Goal: Transaction & Acquisition: Purchase product/service

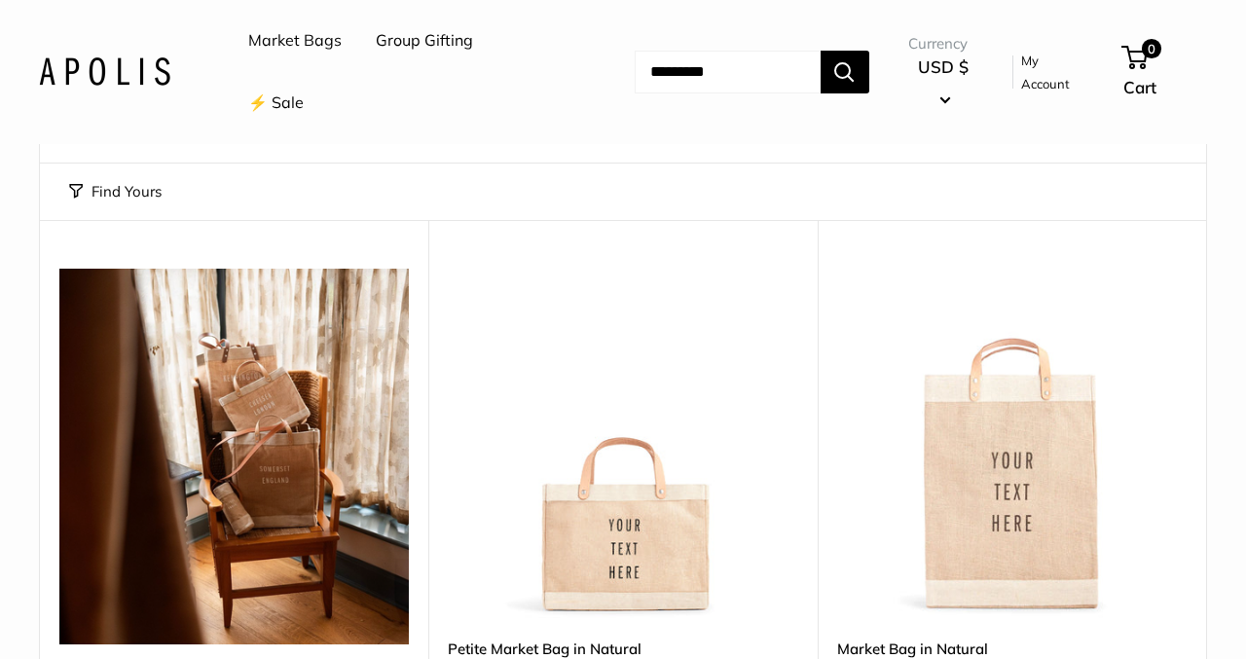
scroll to position [152, 0]
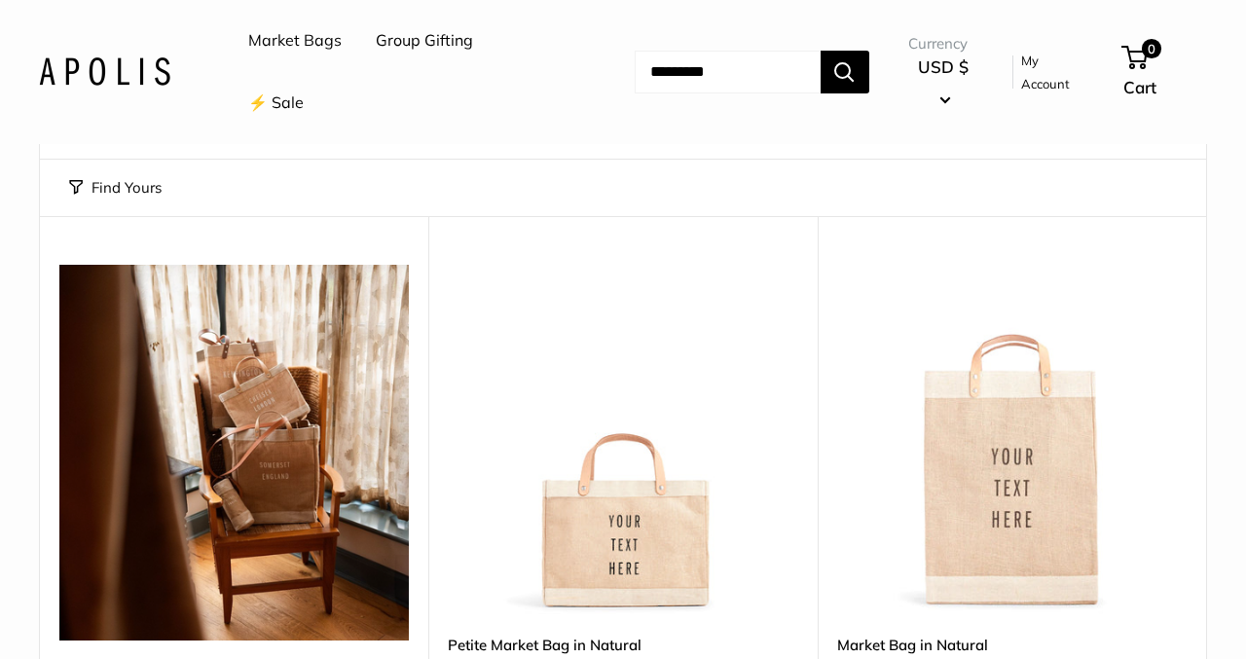
click at [0, 0] on img at bounding box center [0, 0] width 0 height 0
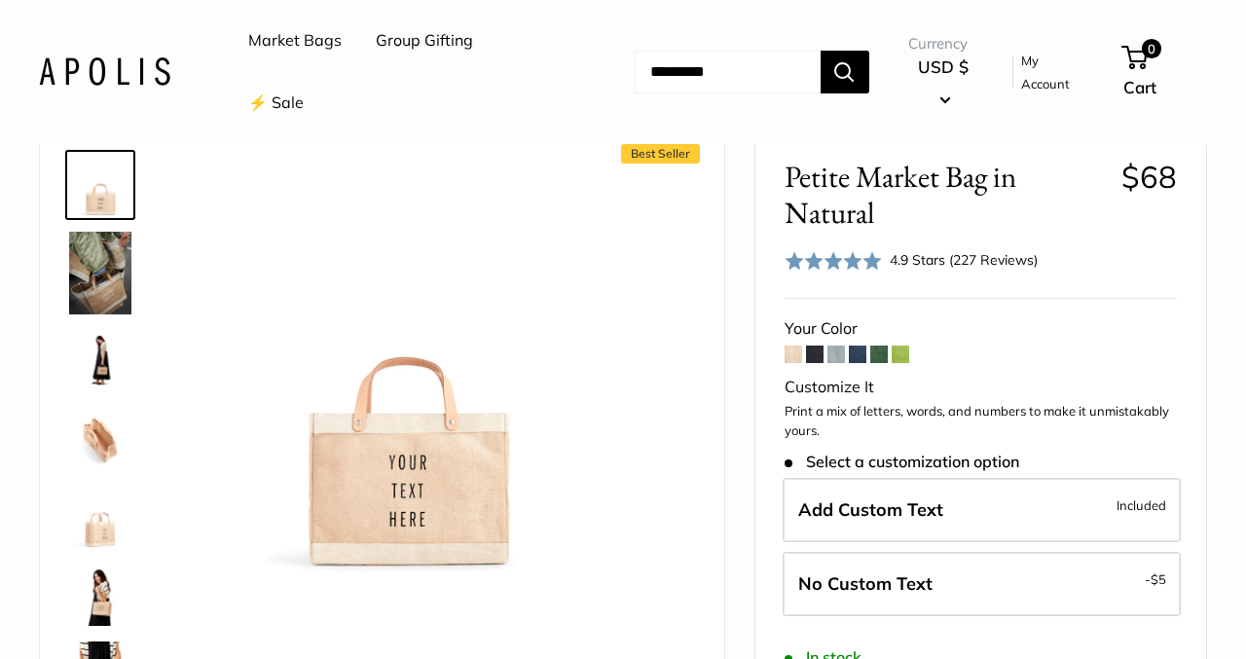
scroll to position [100, 0]
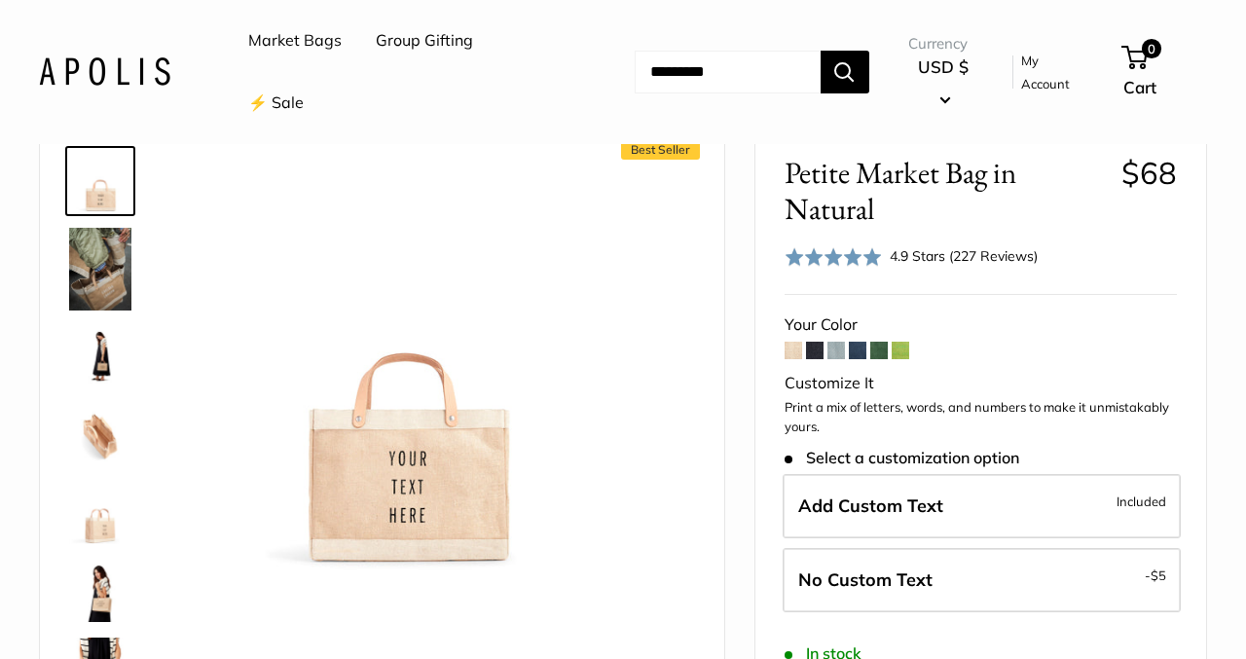
click at [842, 344] on span at bounding box center [837, 351] width 18 height 18
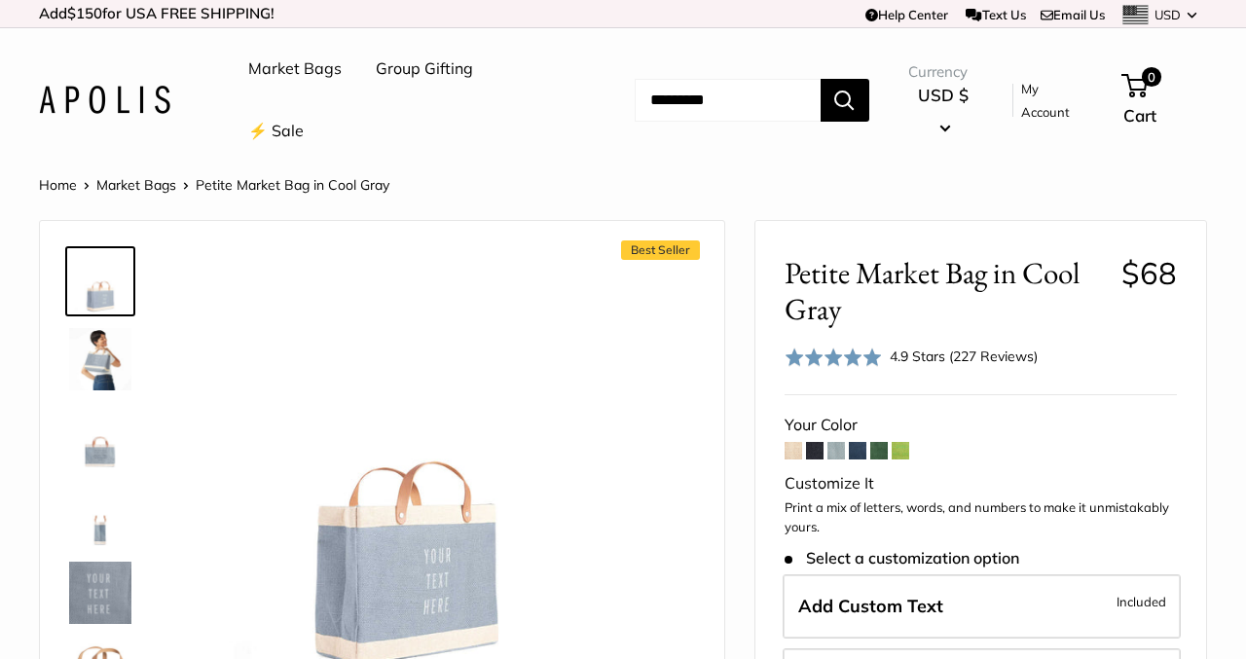
click at [797, 455] on span at bounding box center [794, 451] width 18 height 18
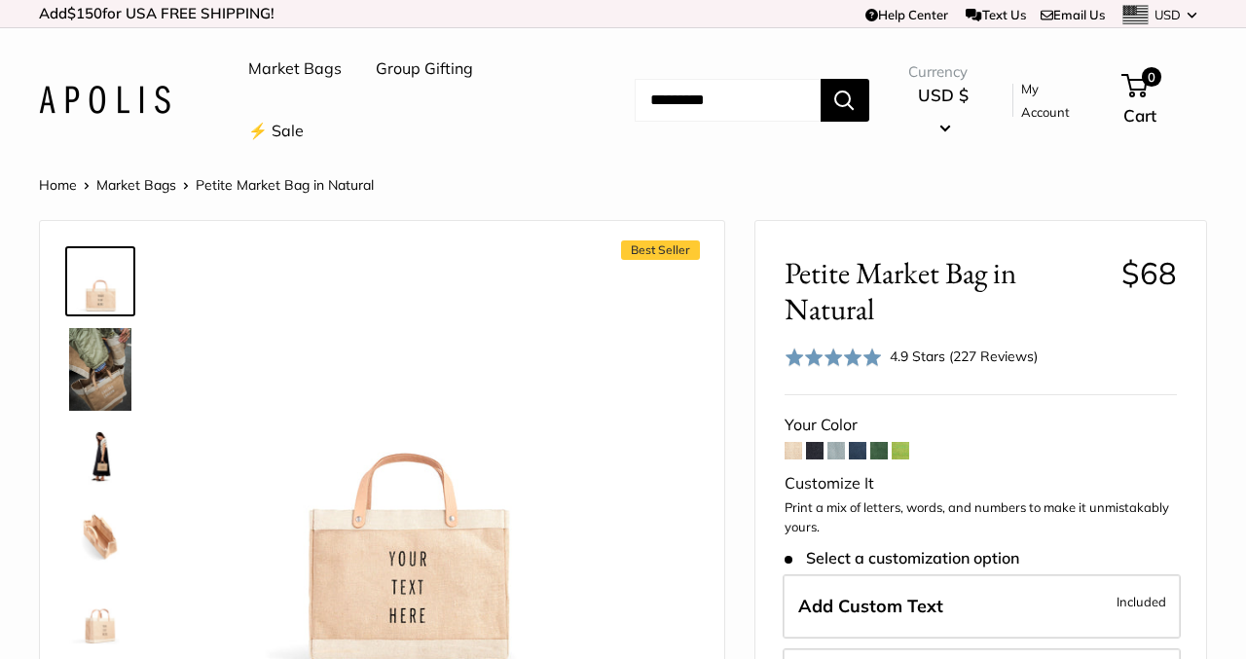
click at [818, 455] on span at bounding box center [815, 451] width 18 height 18
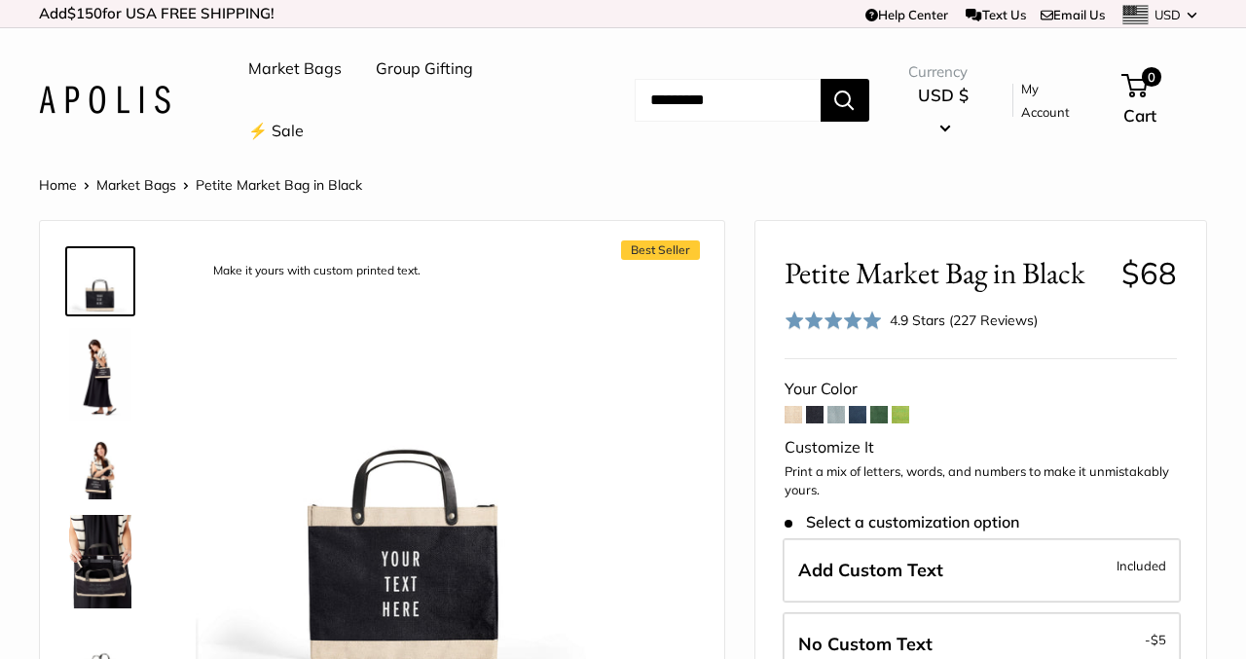
click at [837, 417] on span at bounding box center [837, 415] width 18 height 18
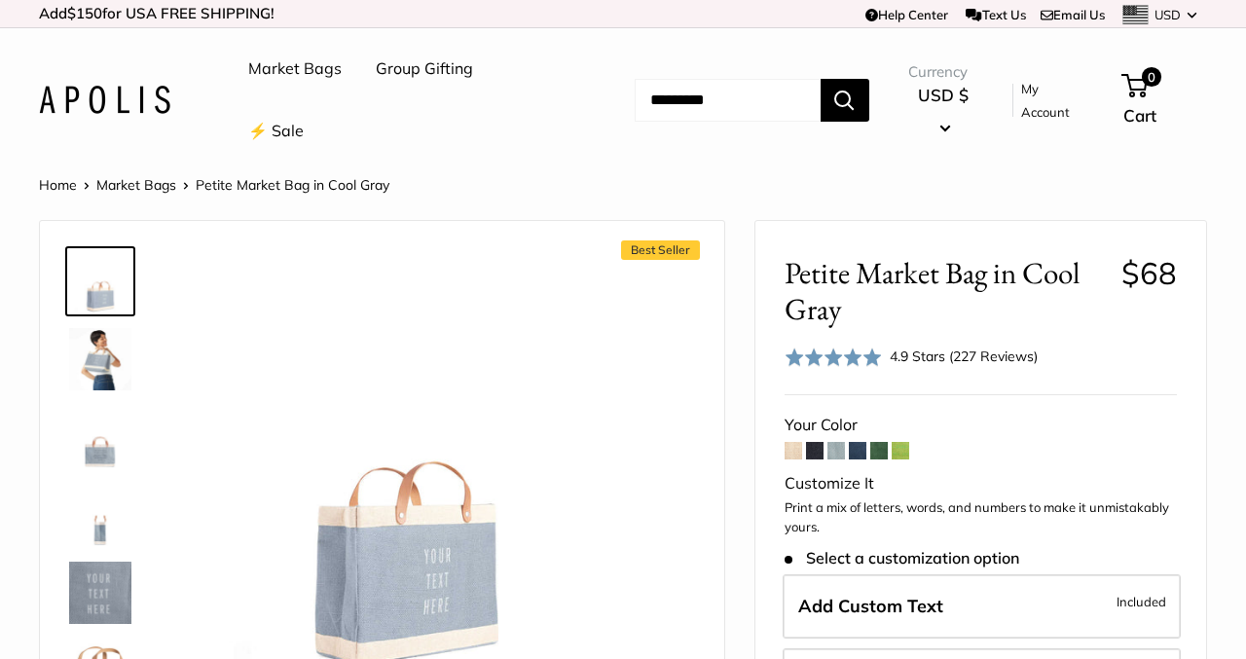
click at [859, 452] on span at bounding box center [858, 451] width 18 height 18
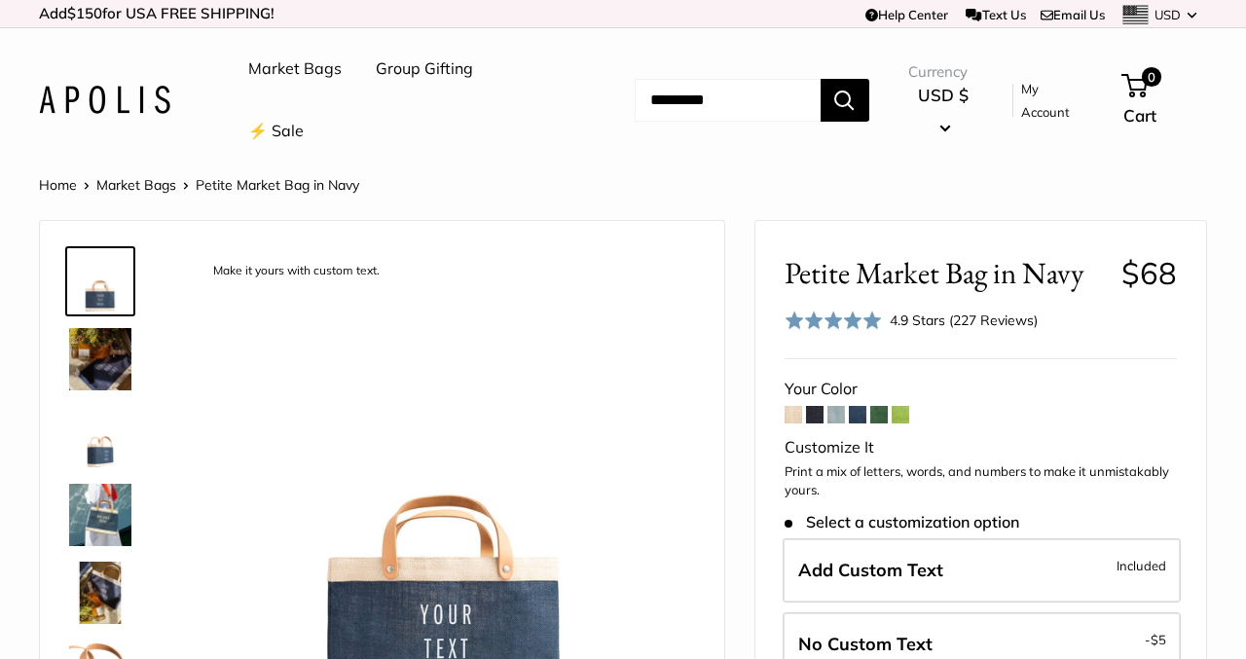
click at [880, 415] on span at bounding box center [879, 415] width 18 height 18
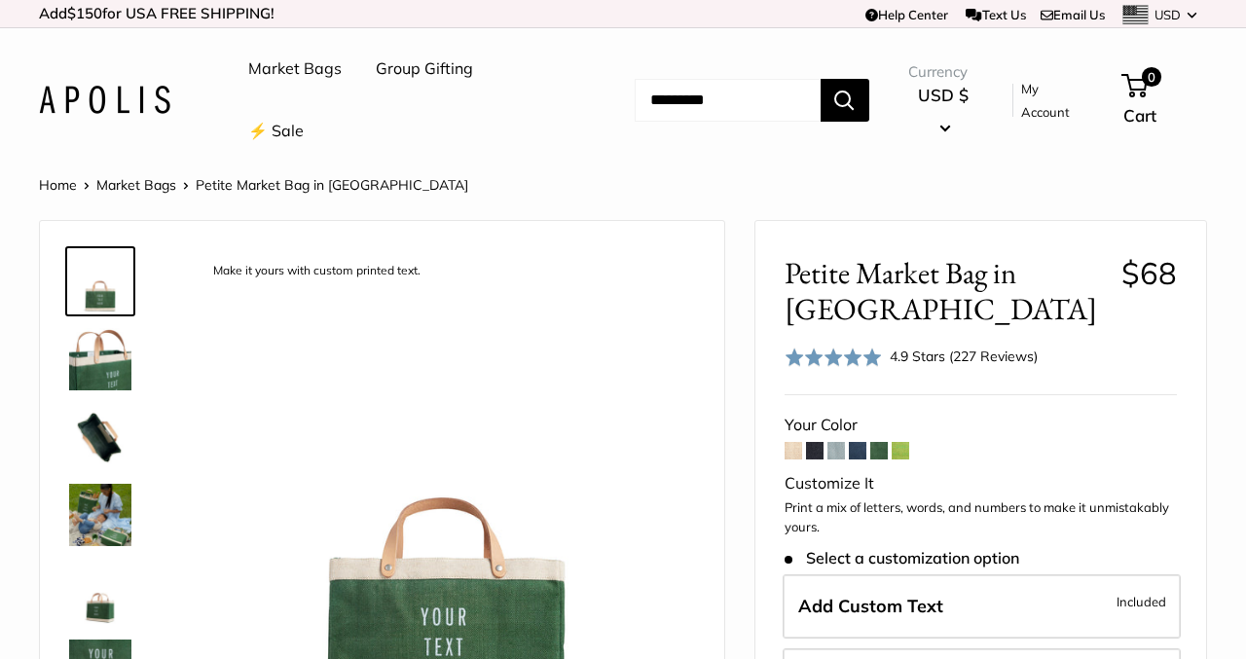
click at [903, 455] on span at bounding box center [901, 451] width 18 height 18
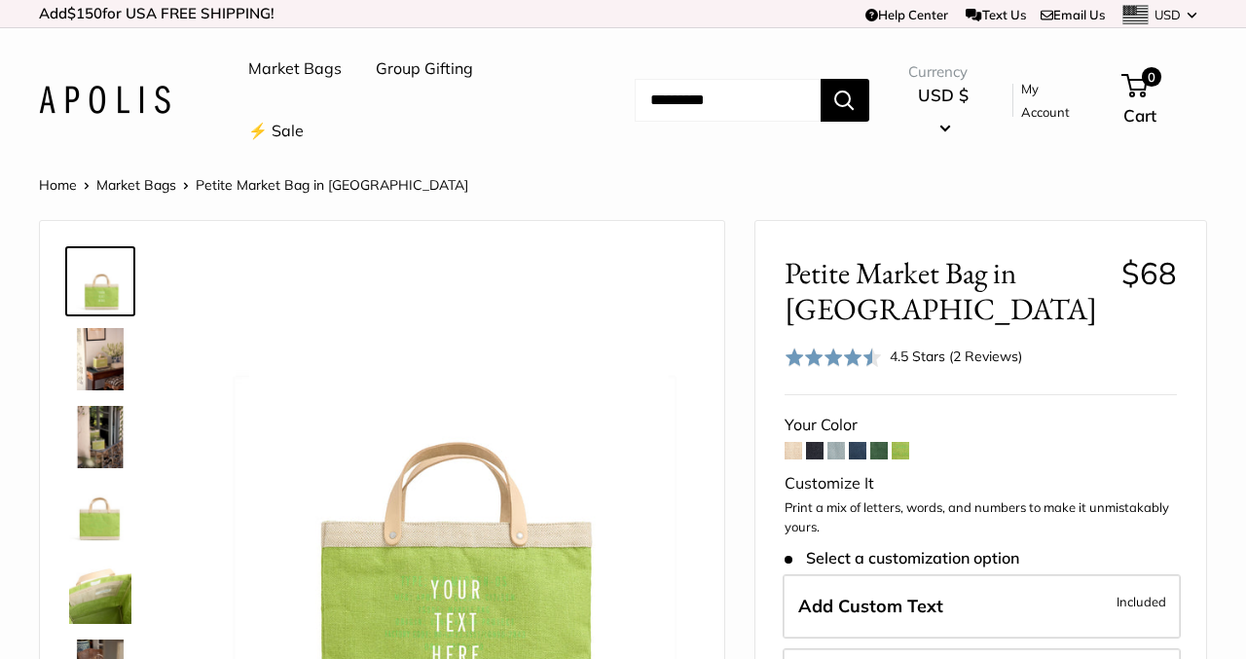
click at [795, 447] on span at bounding box center [794, 451] width 18 height 18
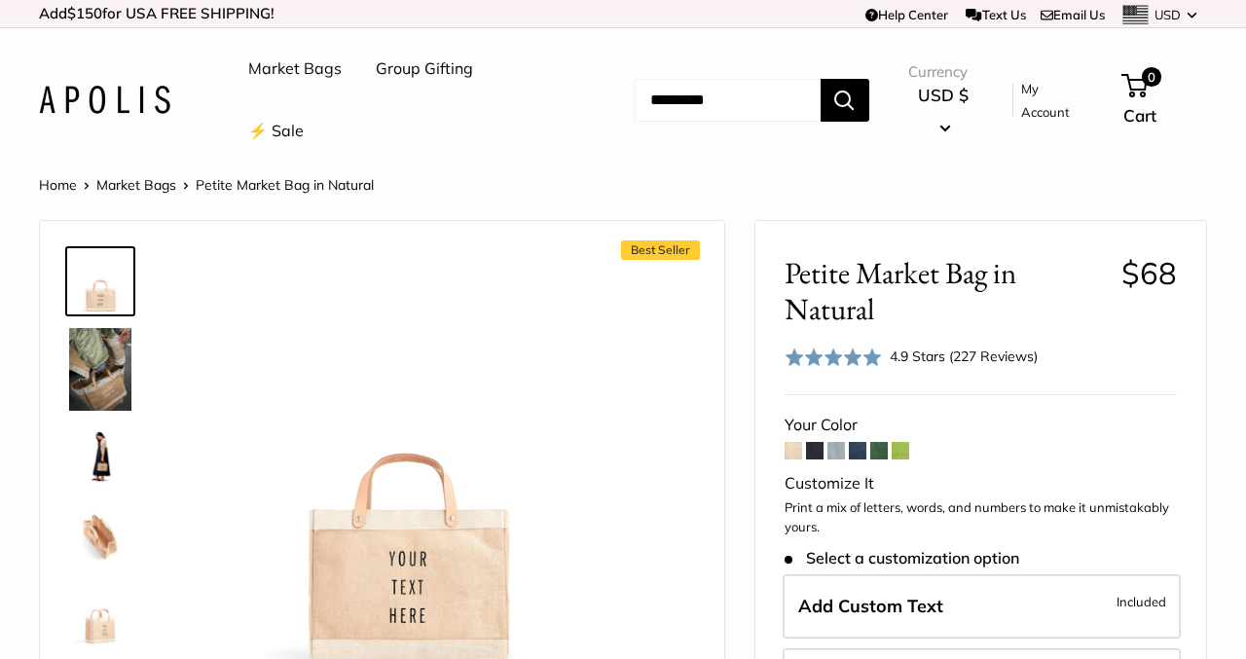
click at [818, 453] on span at bounding box center [815, 451] width 18 height 18
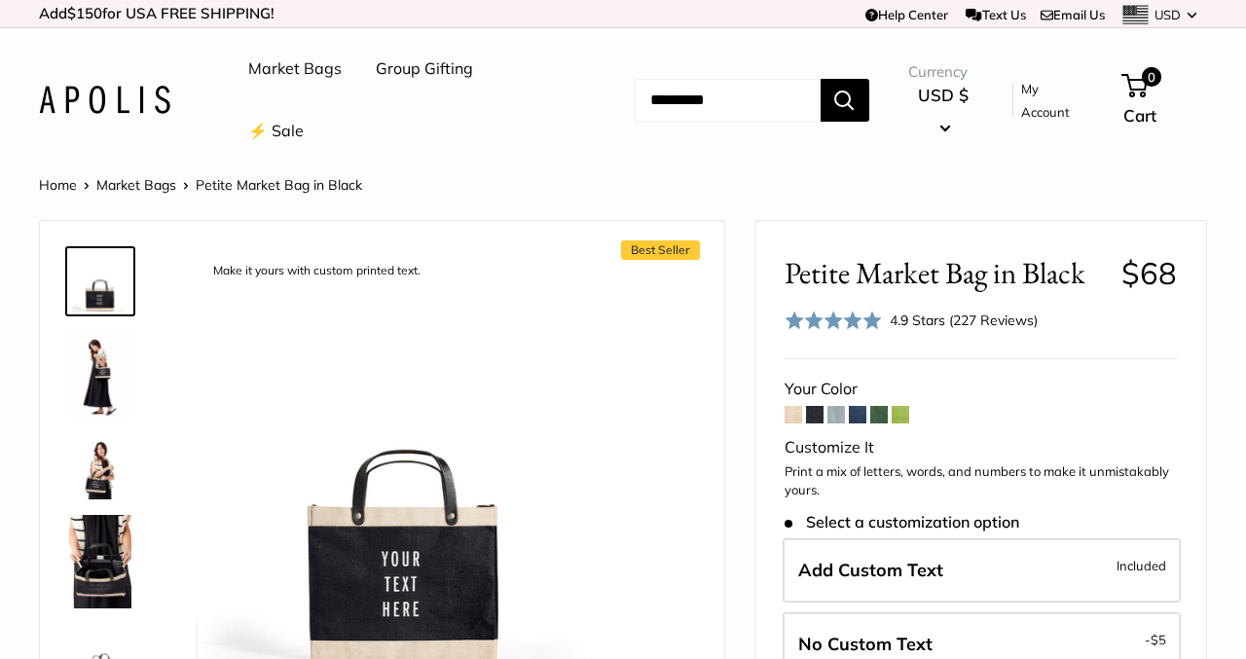
click at [879, 415] on span at bounding box center [879, 415] width 18 height 18
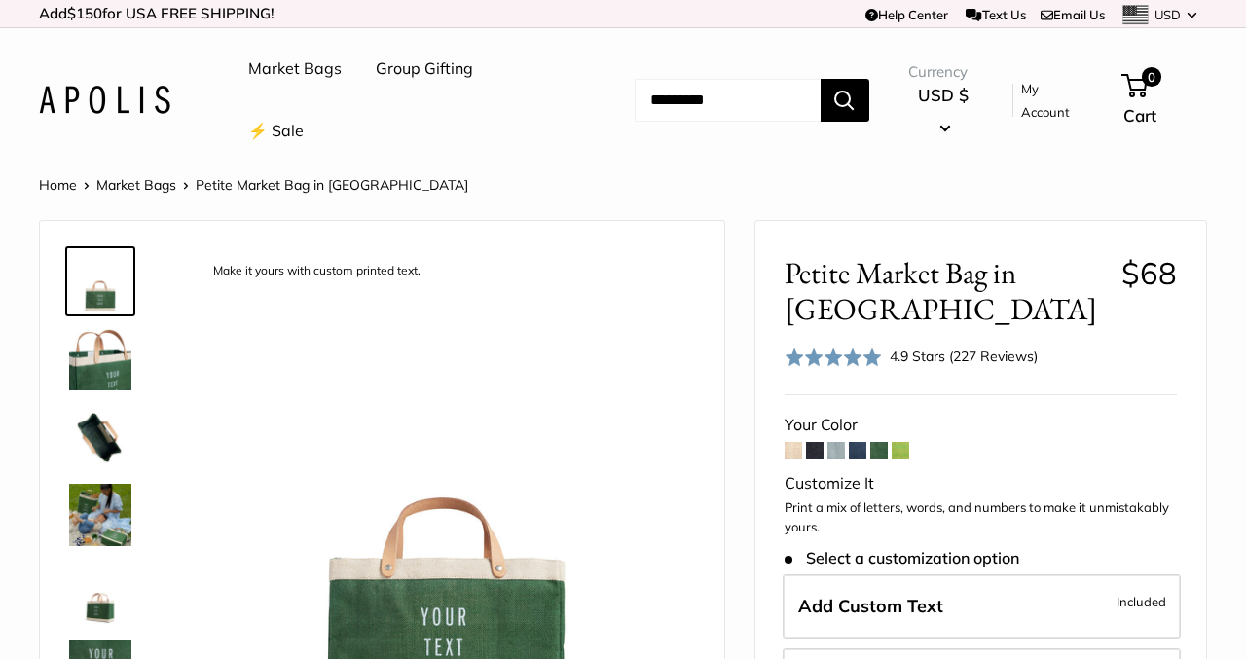
click at [861, 447] on span at bounding box center [858, 451] width 18 height 18
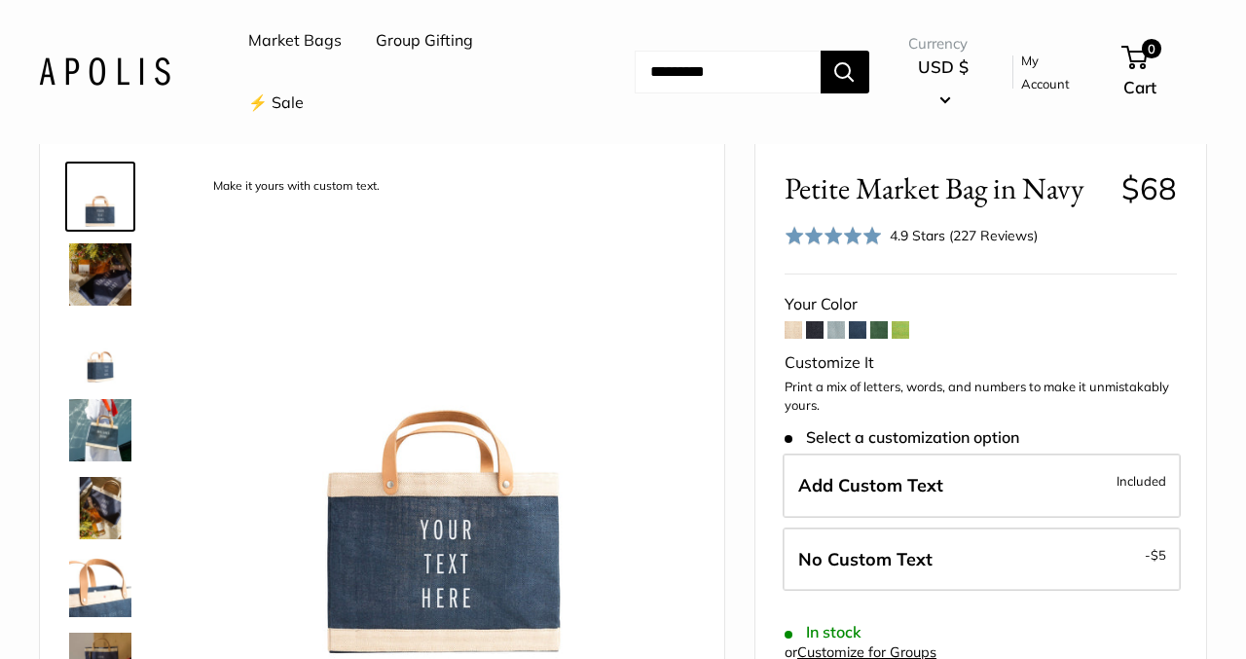
scroll to position [87, 0]
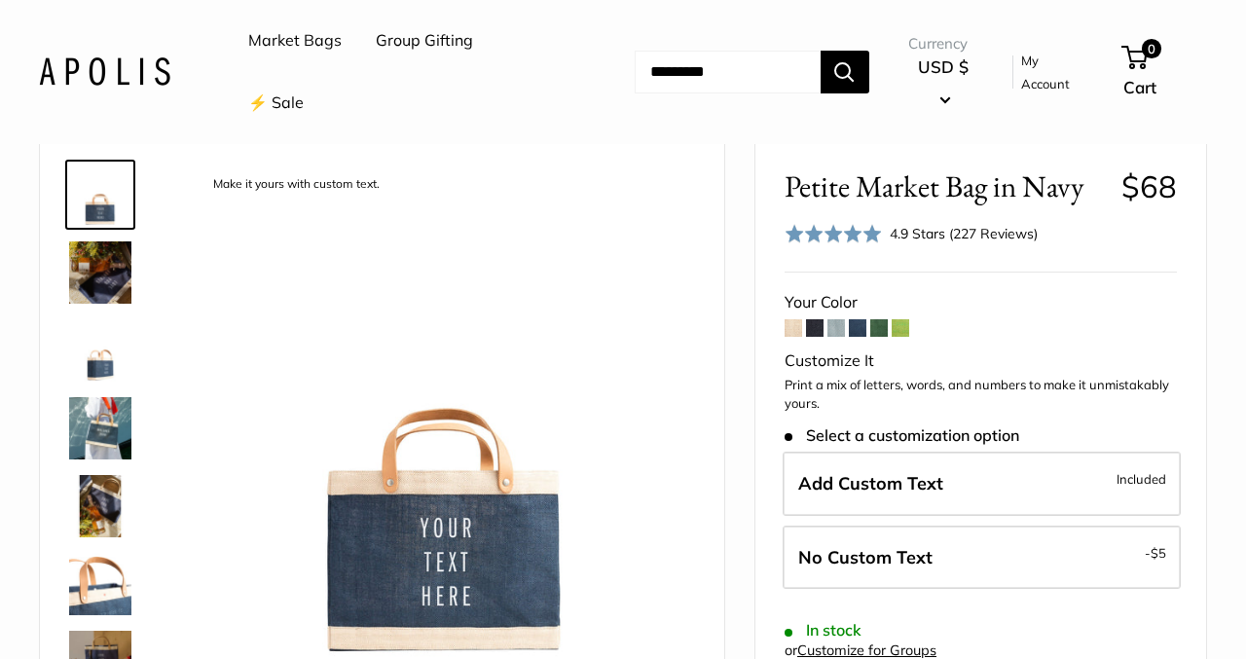
click at [836, 330] on span at bounding box center [837, 328] width 18 height 18
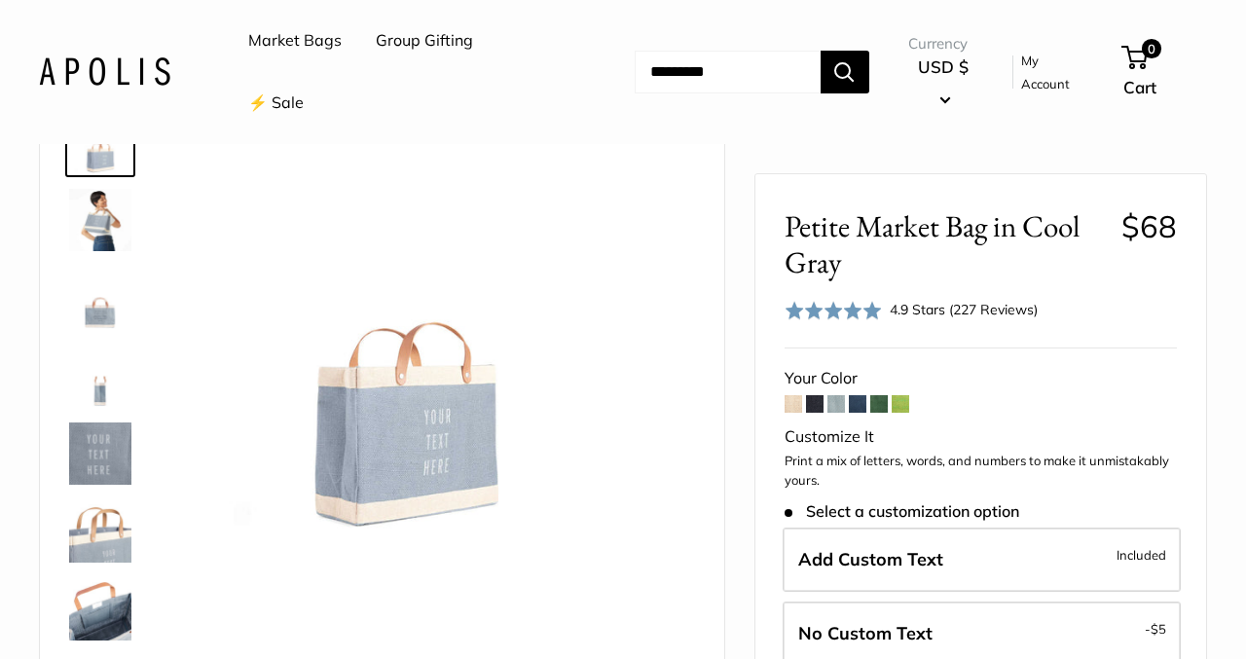
scroll to position [135, 0]
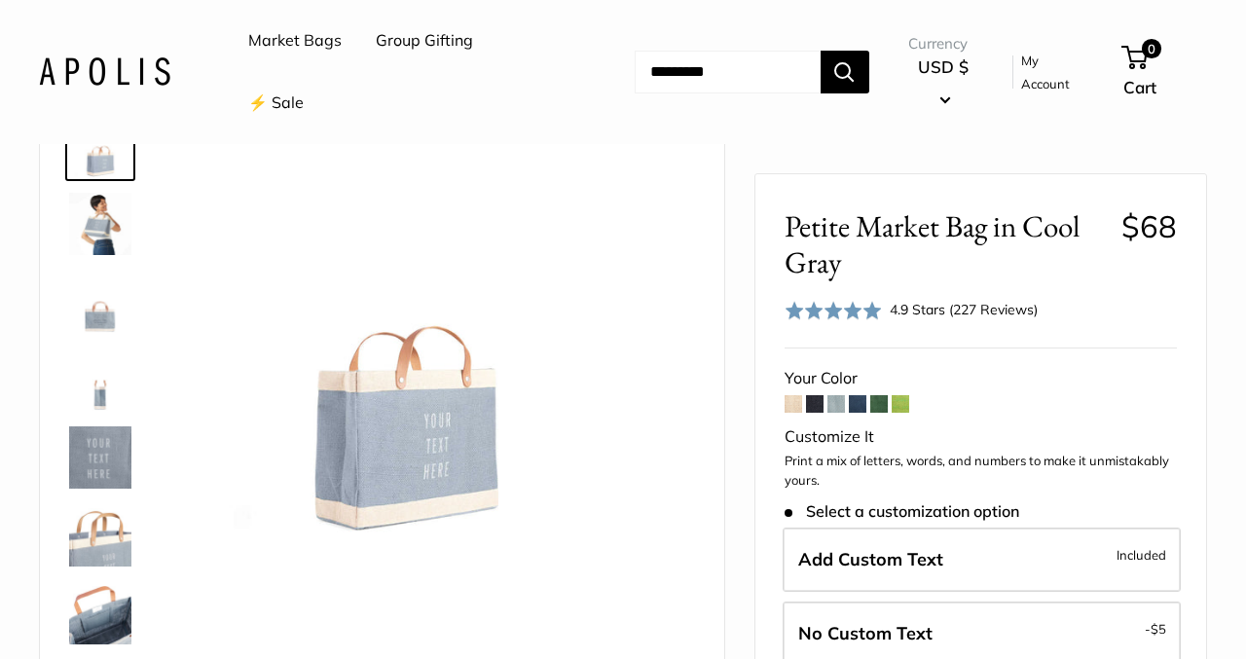
click at [821, 403] on span at bounding box center [815, 404] width 18 height 18
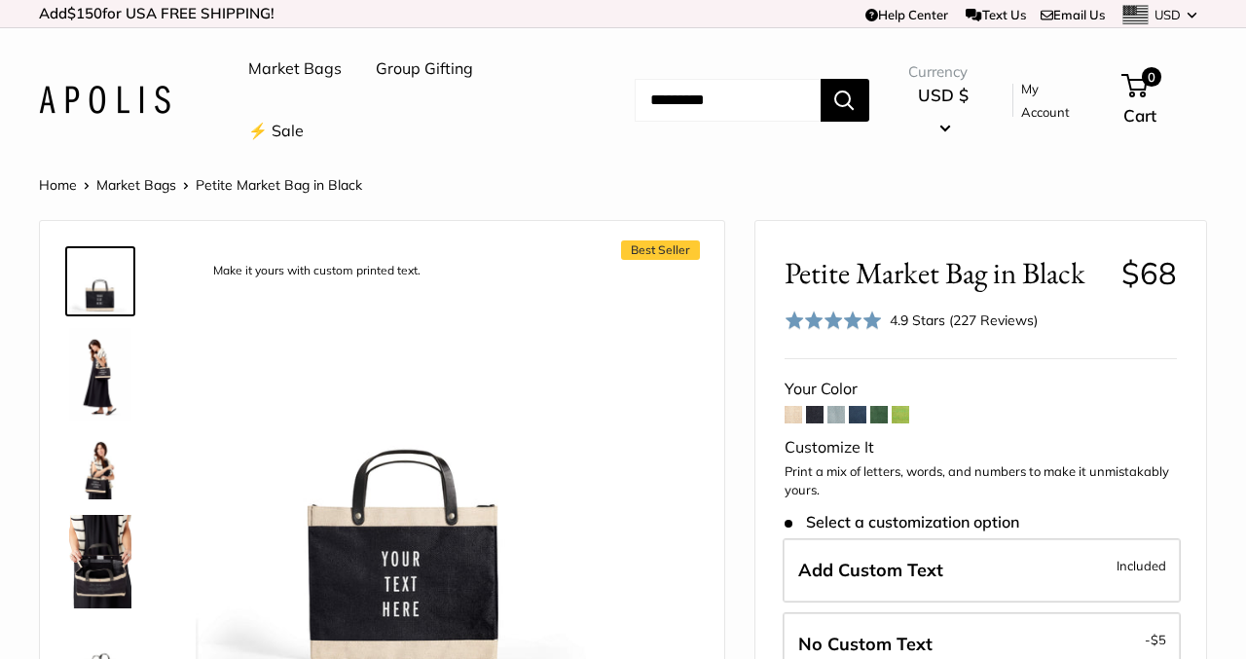
scroll to position [55, 0]
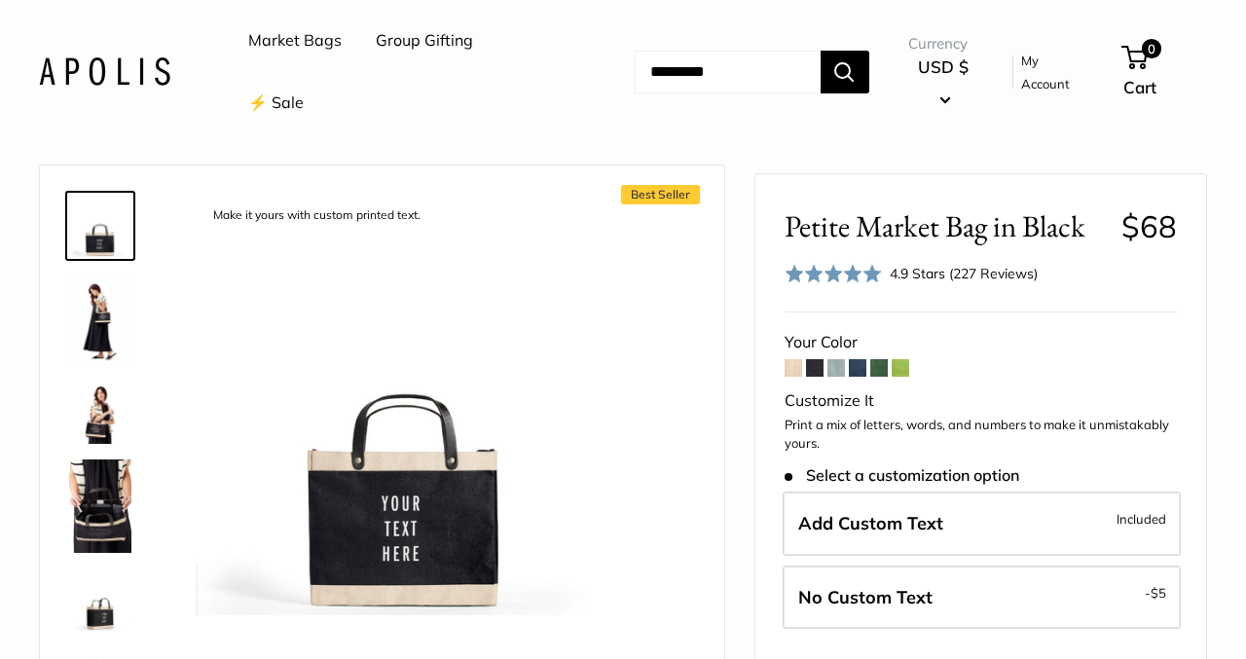
click at [908, 367] on span at bounding box center [901, 368] width 18 height 18
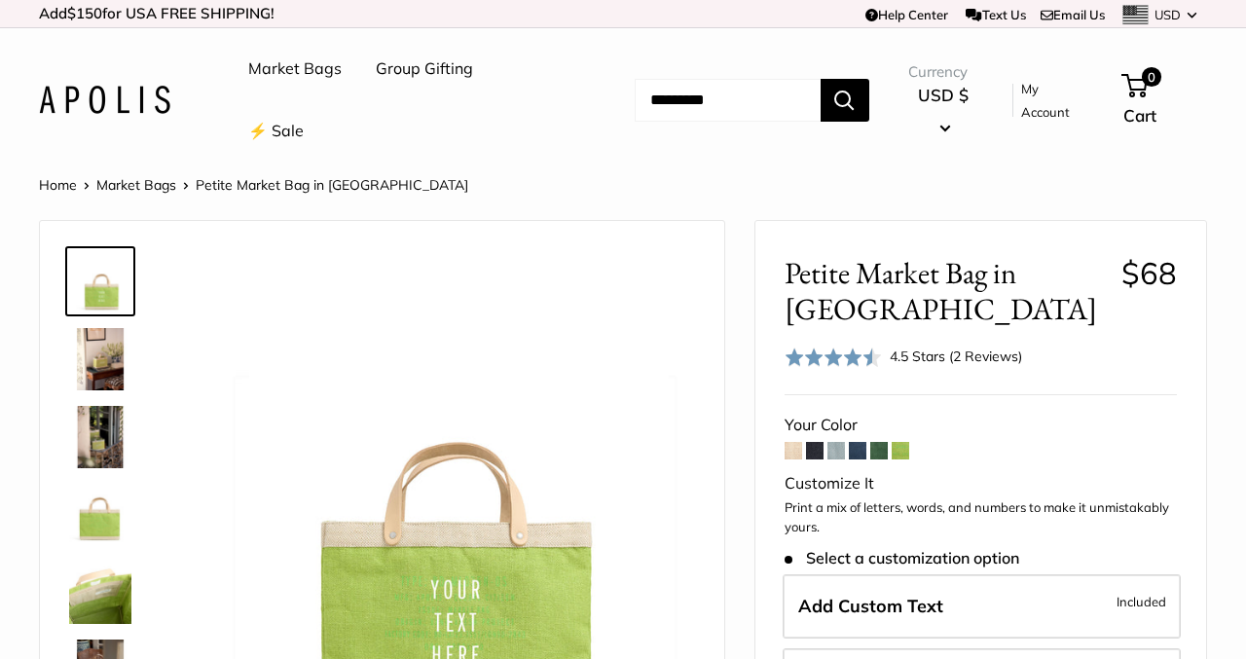
click at [881, 448] on span at bounding box center [879, 451] width 18 height 18
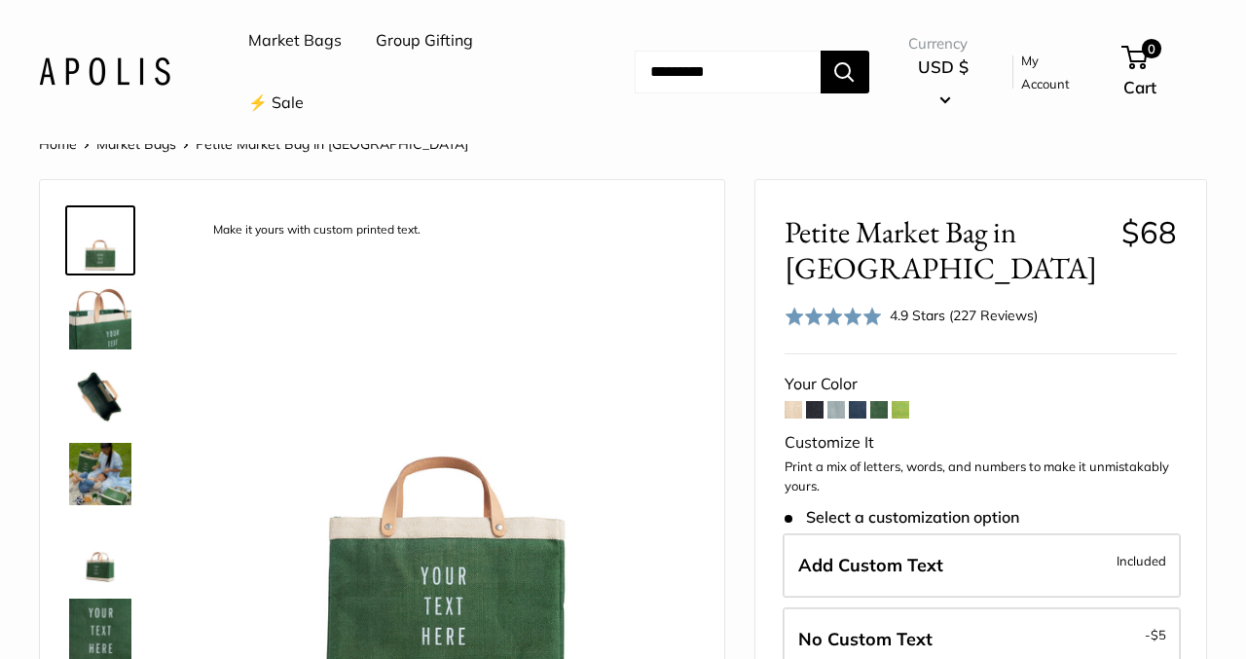
scroll to position [71, 0]
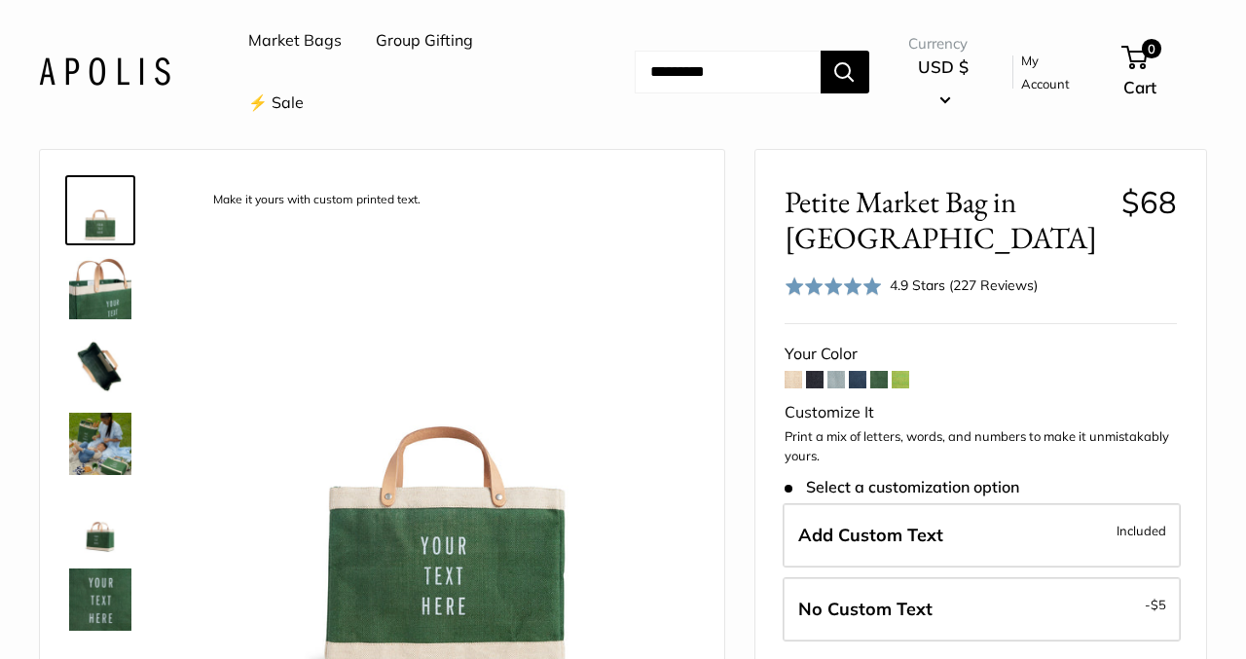
click at [858, 383] on span at bounding box center [858, 380] width 18 height 18
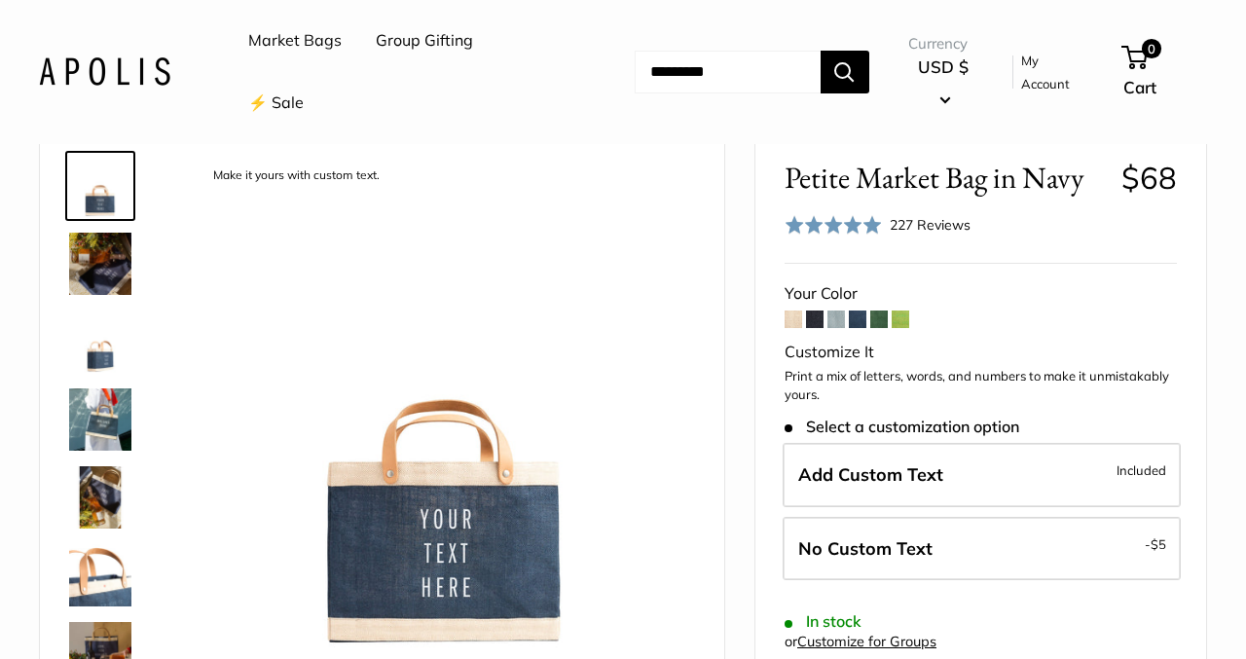
scroll to position [109, 0]
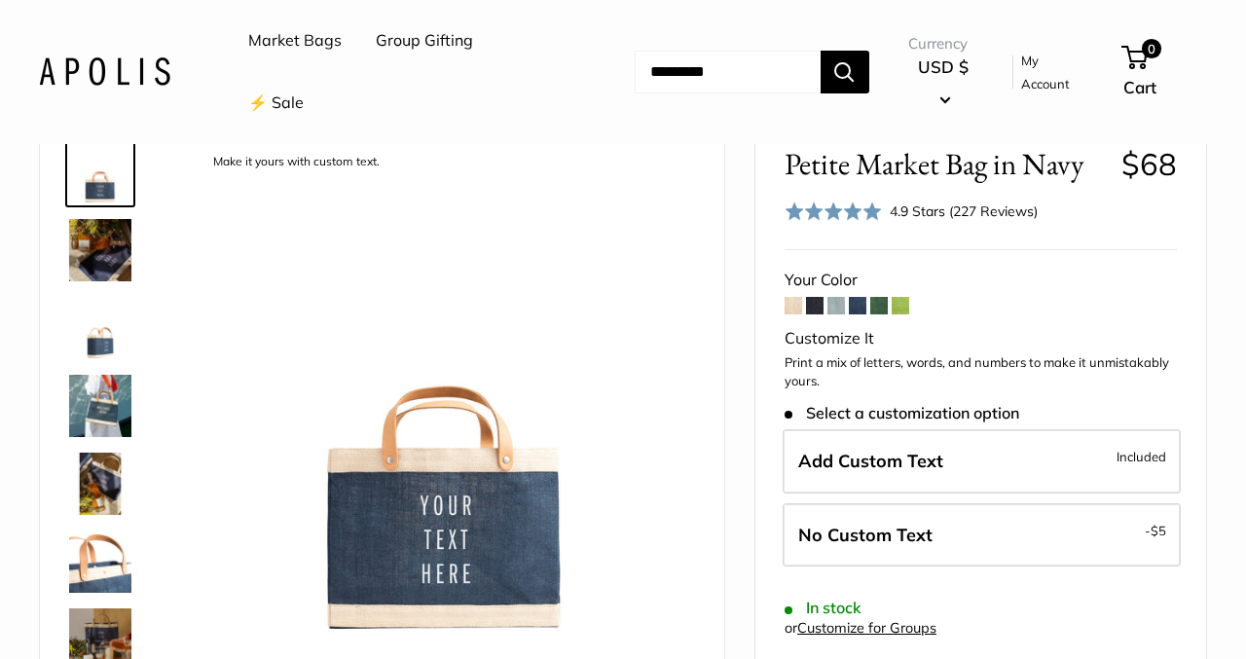
click at [794, 308] on span at bounding box center [794, 306] width 18 height 18
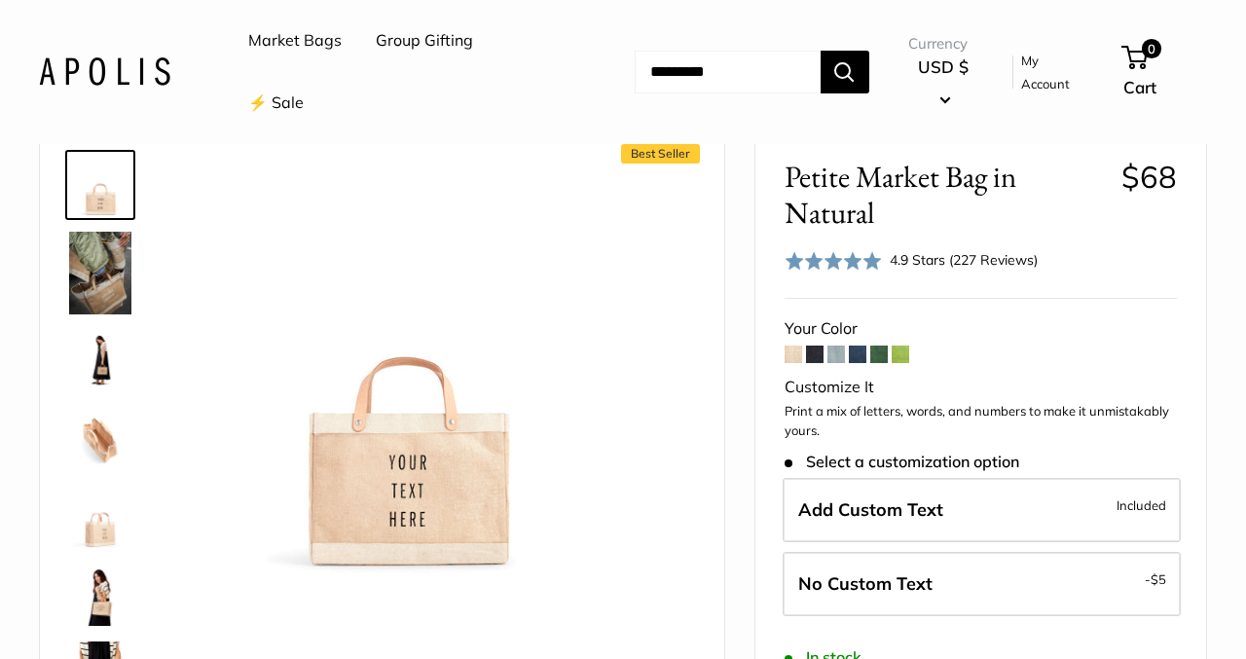
scroll to position [97, 0]
click at [817, 361] on span at bounding box center [815, 354] width 18 height 18
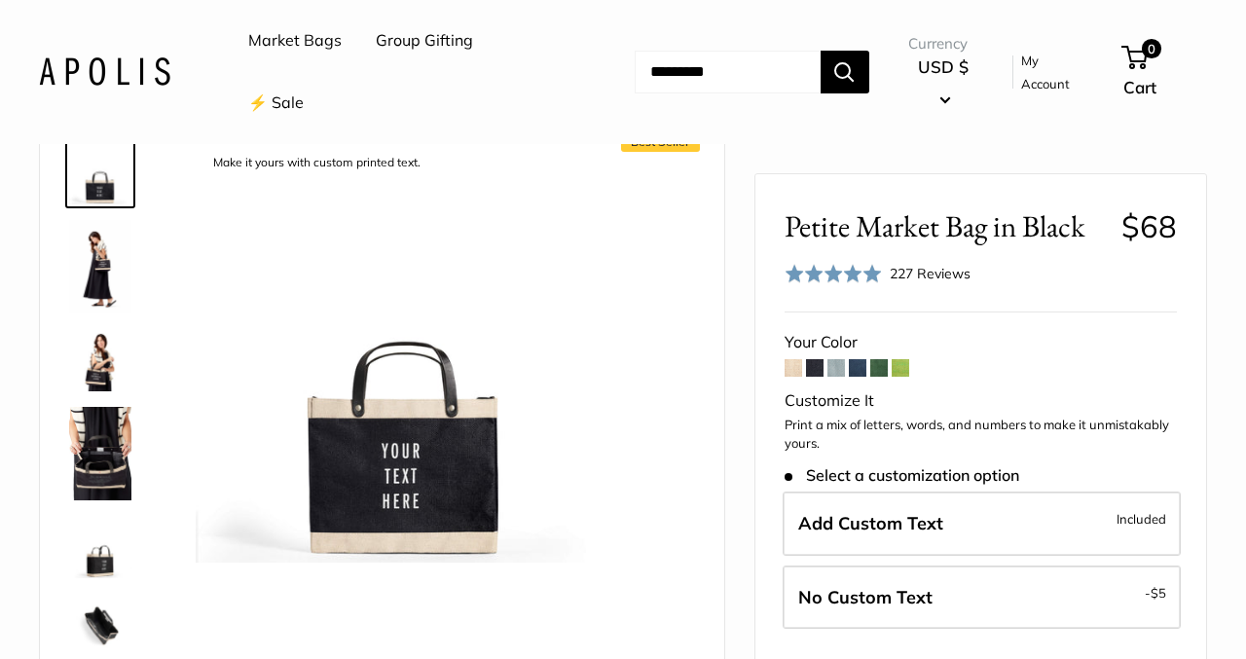
scroll to position [112, 0]
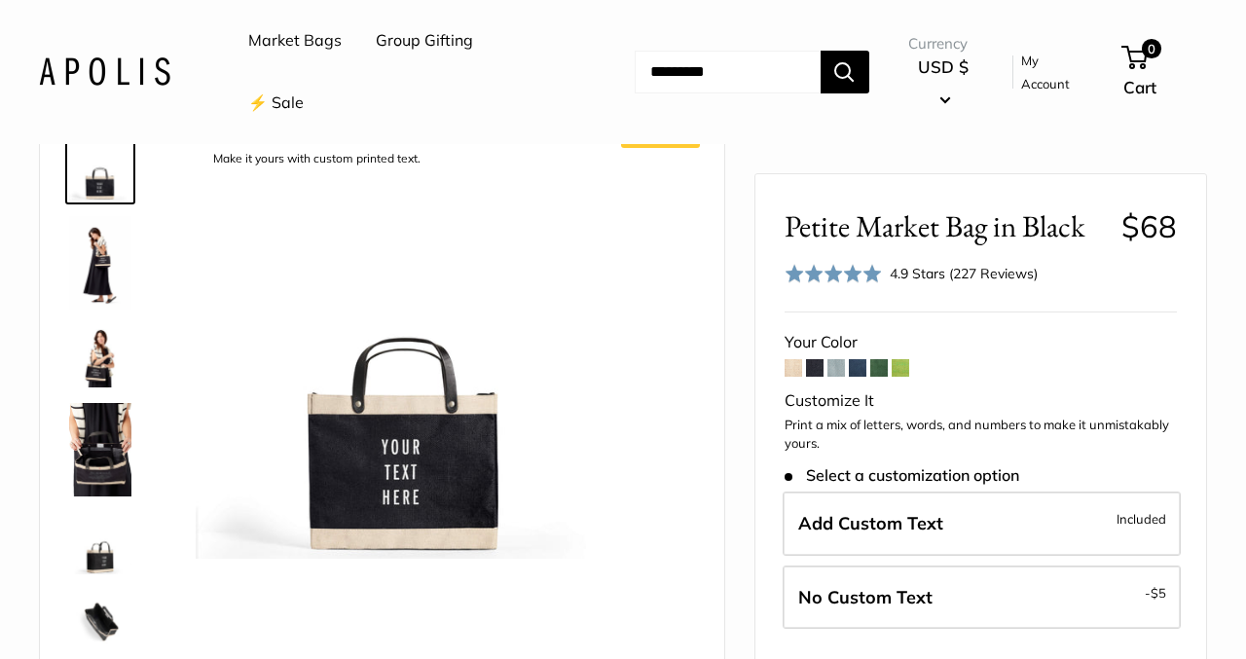
click at [836, 371] on span at bounding box center [837, 368] width 18 height 18
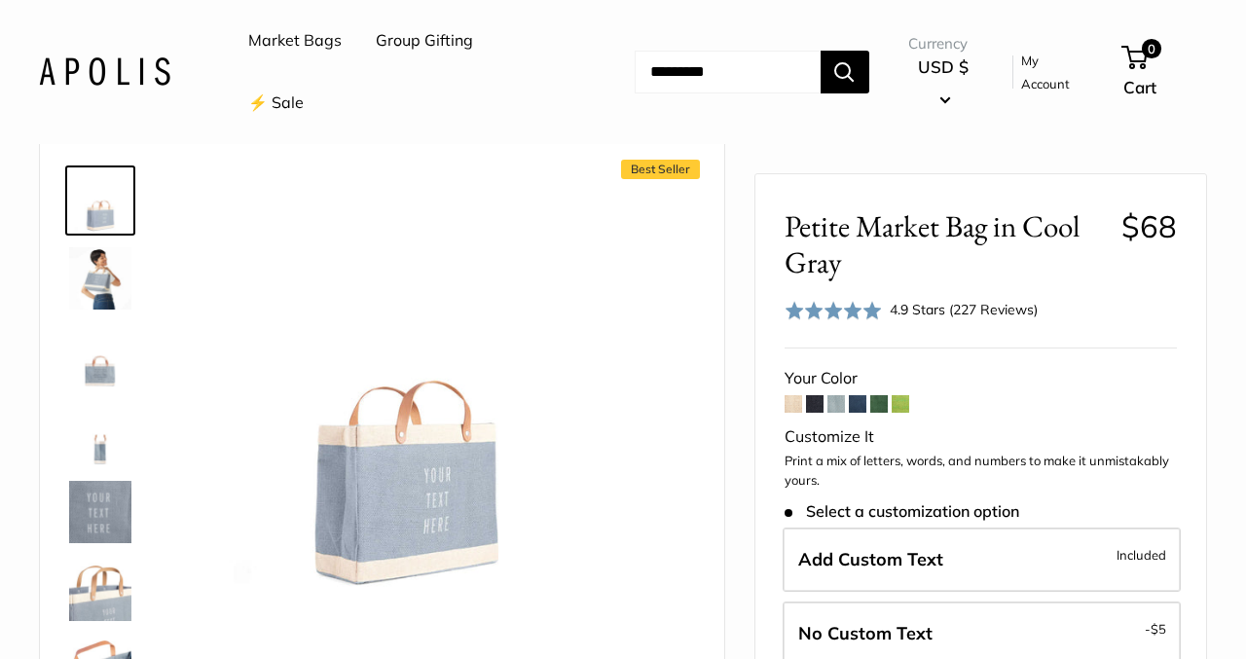
scroll to position [85, 0]
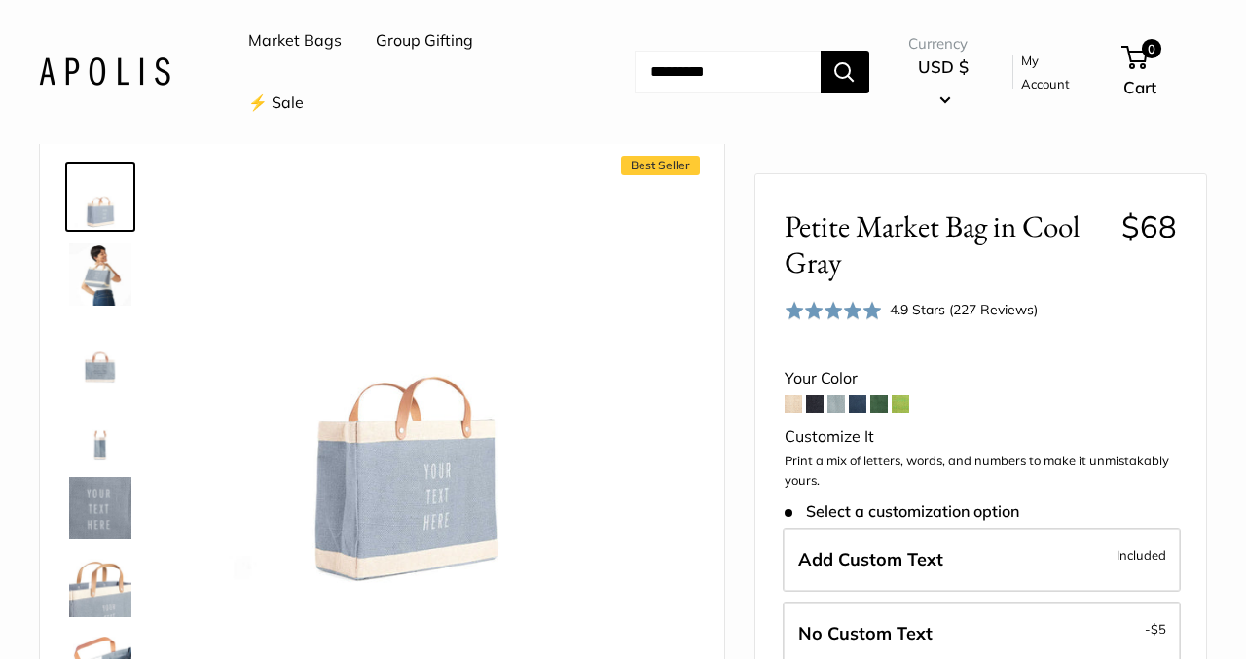
click at [861, 407] on span at bounding box center [858, 404] width 18 height 18
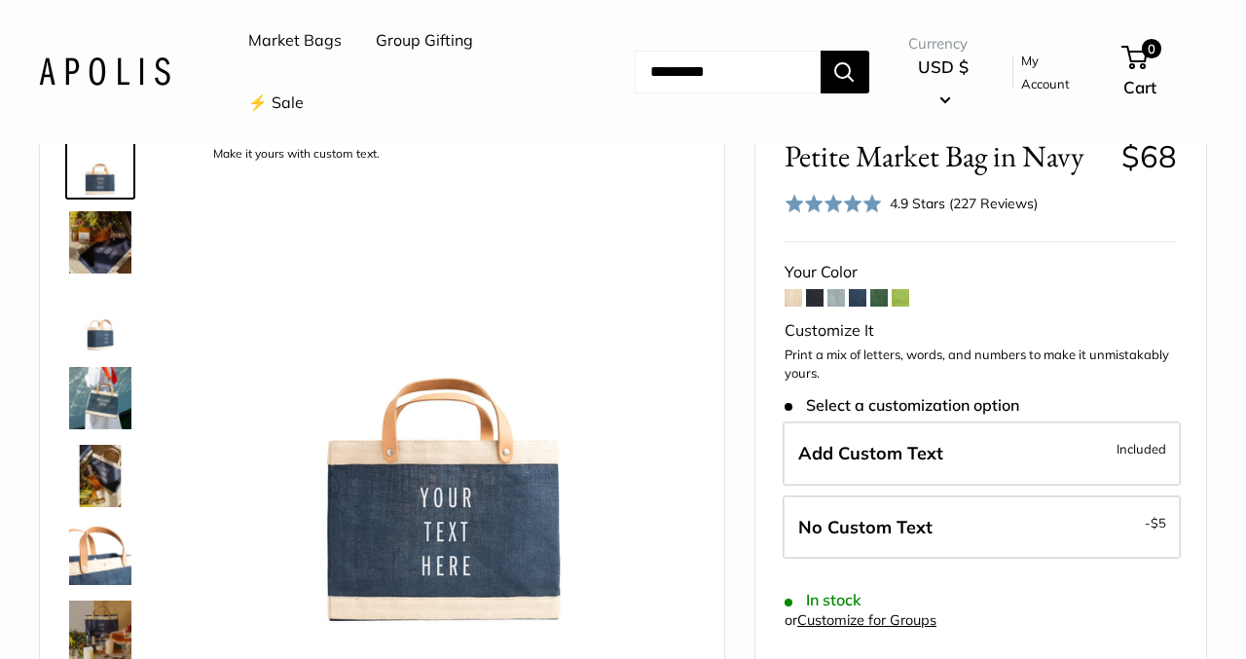
scroll to position [118, 0]
click at [881, 300] on span at bounding box center [879, 297] width 18 height 18
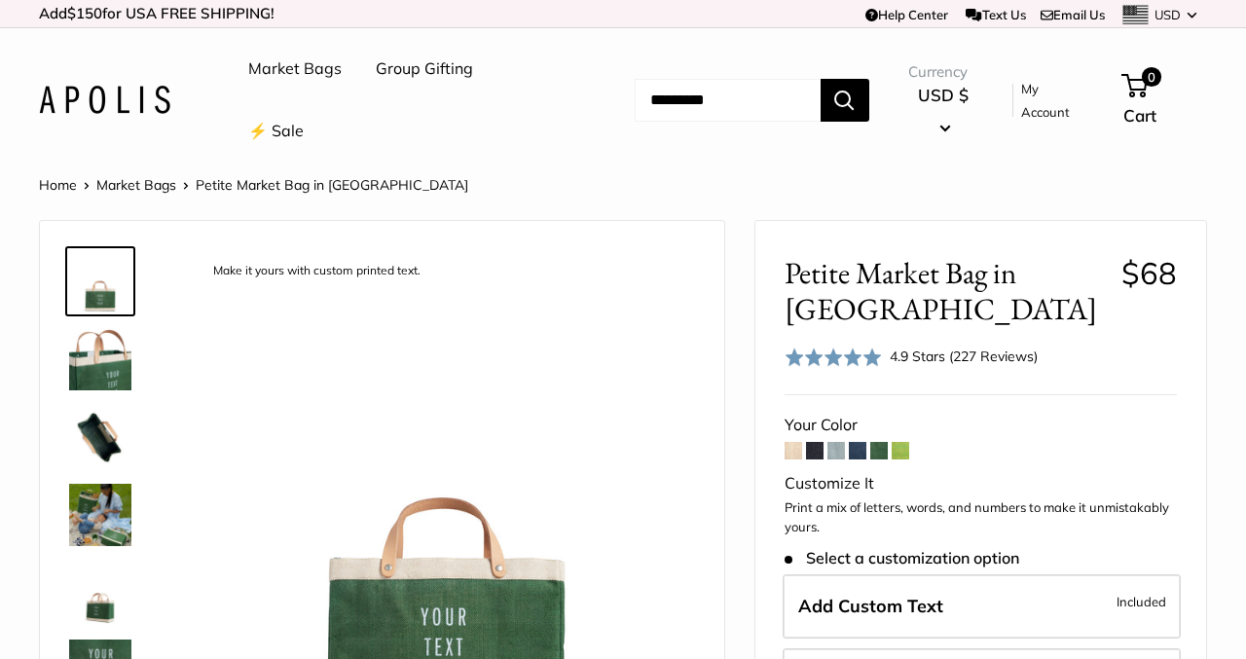
click at [797, 444] on span at bounding box center [794, 451] width 18 height 18
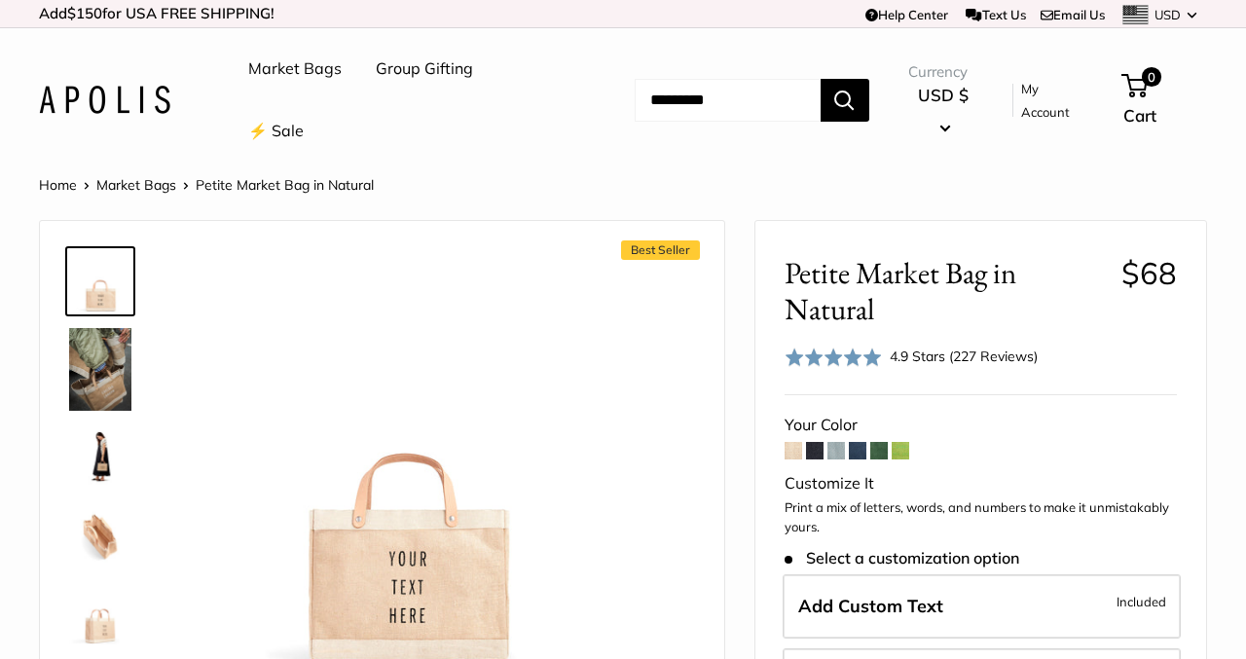
click at [818, 450] on span at bounding box center [815, 451] width 18 height 18
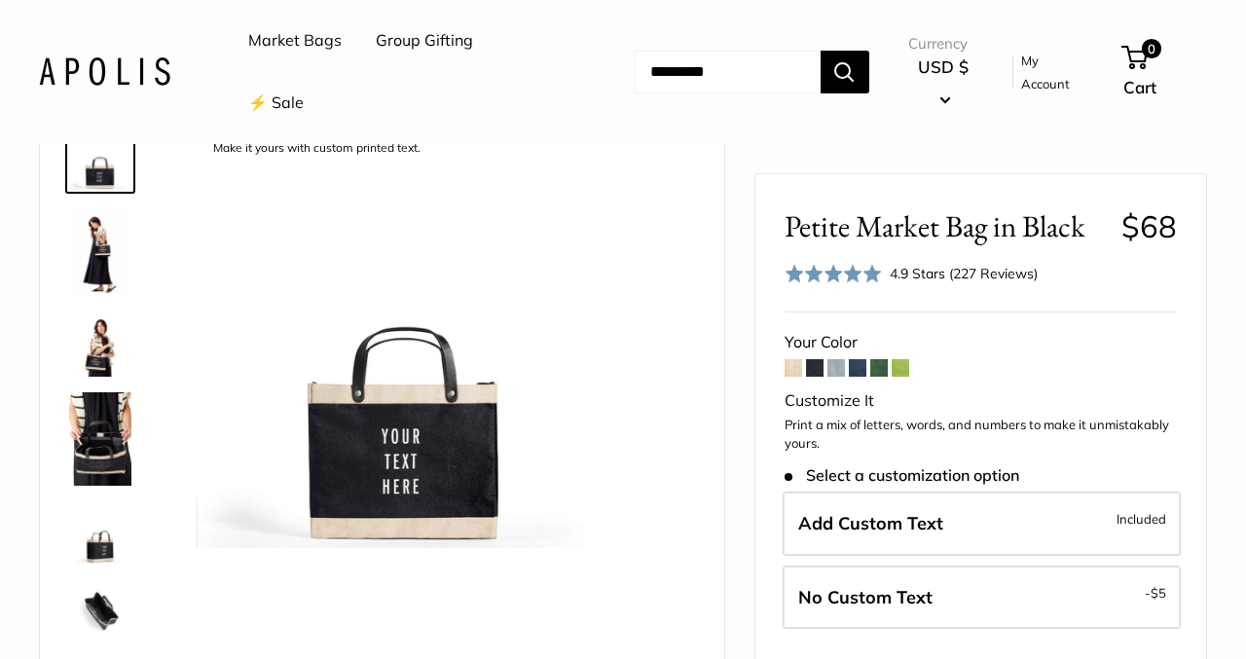
scroll to position [125, 0]
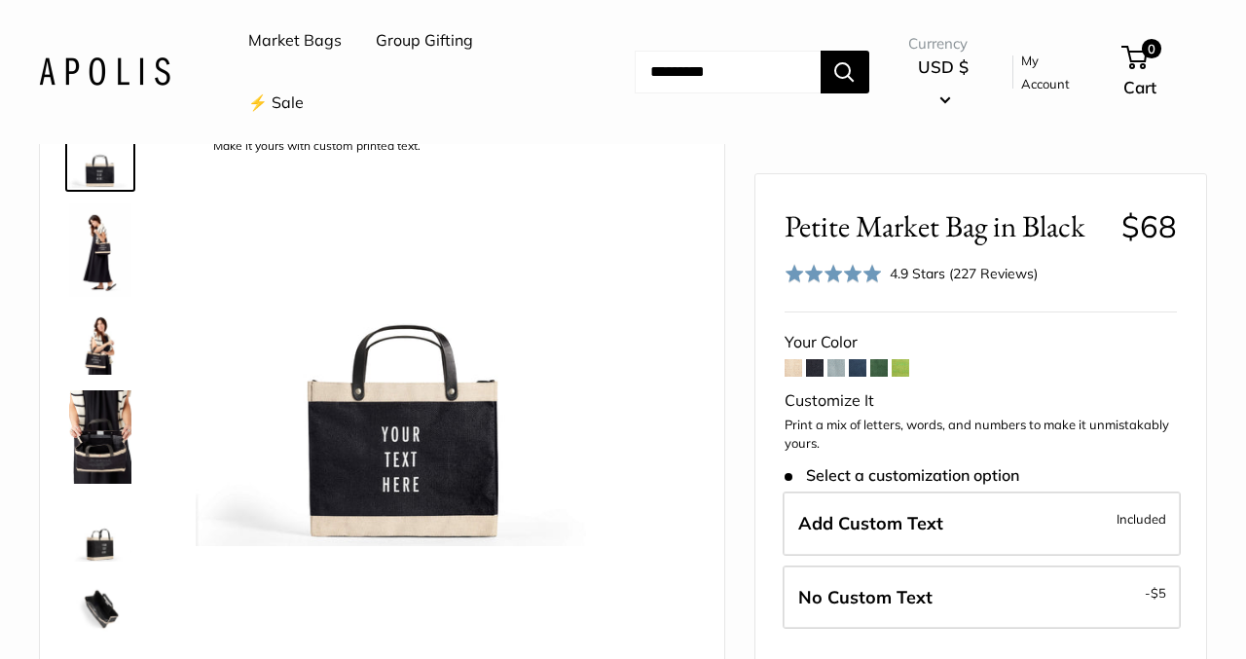
click at [862, 369] on span at bounding box center [858, 368] width 18 height 18
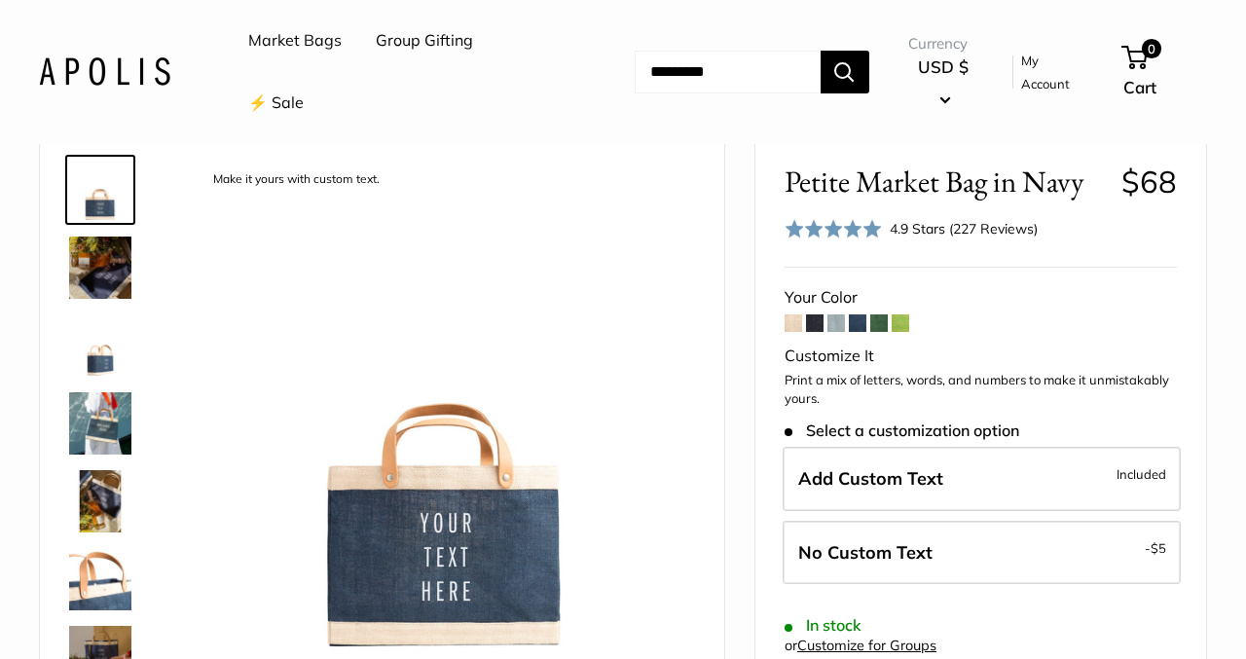
scroll to position [98, 0]
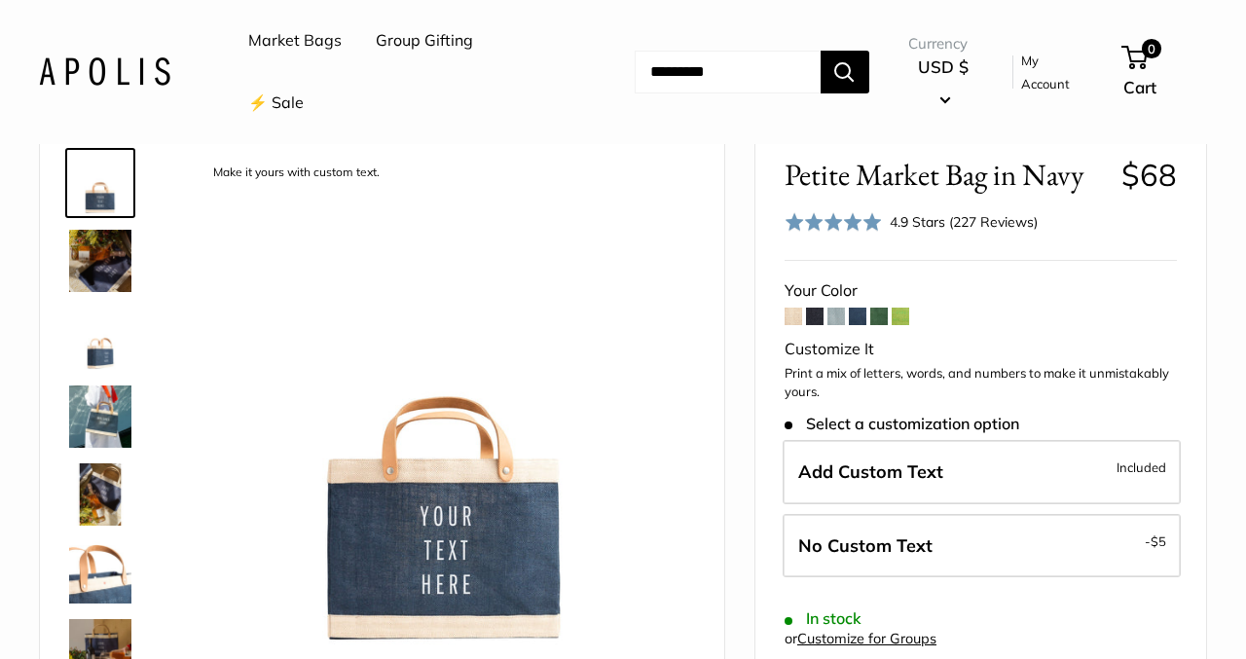
click at [880, 318] on span at bounding box center [879, 317] width 18 height 18
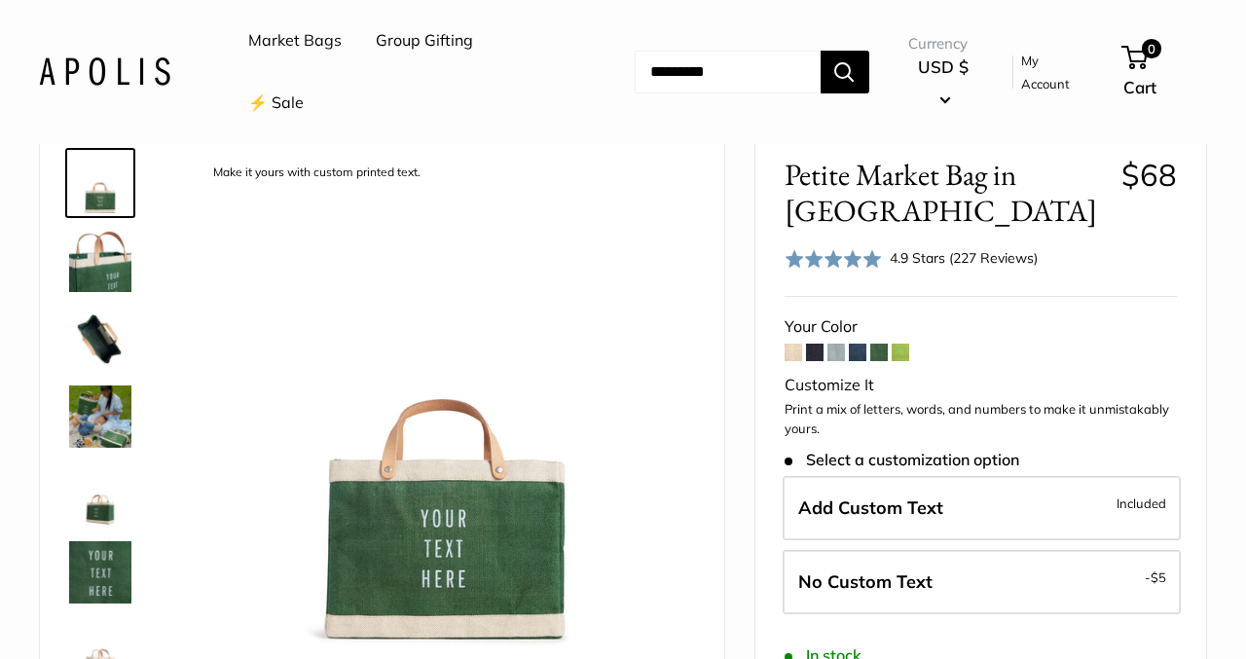
scroll to position [108, 0]
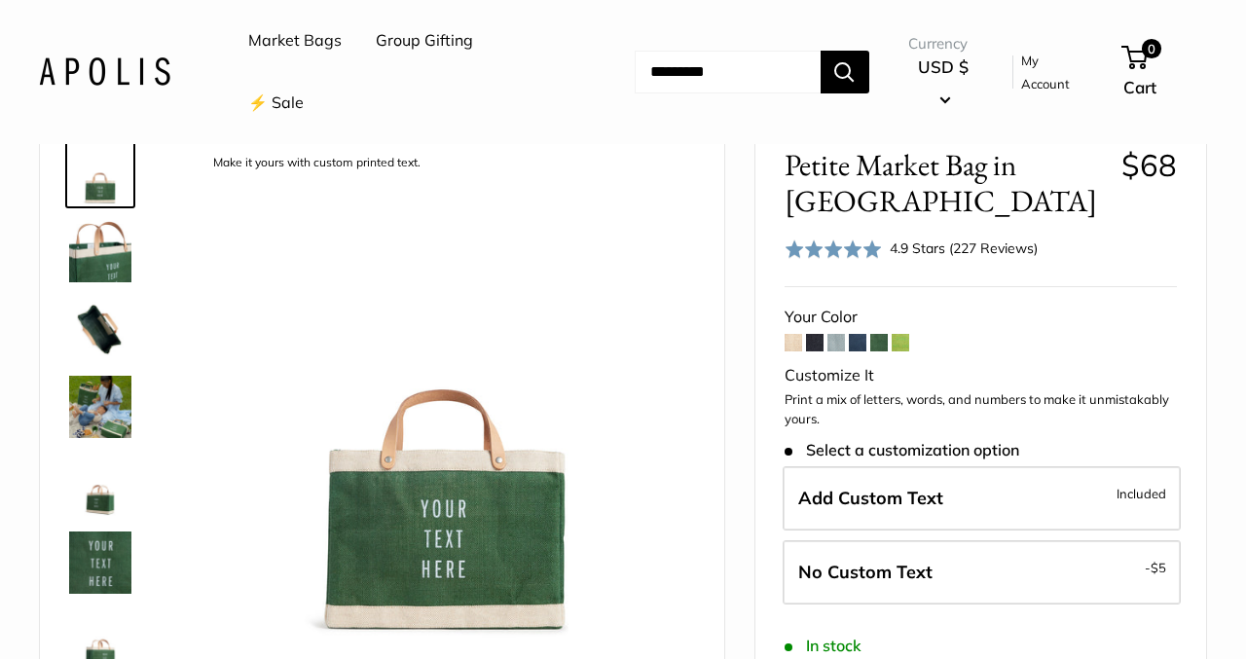
click at [85, 421] on img at bounding box center [100, 407] width 62 height 62
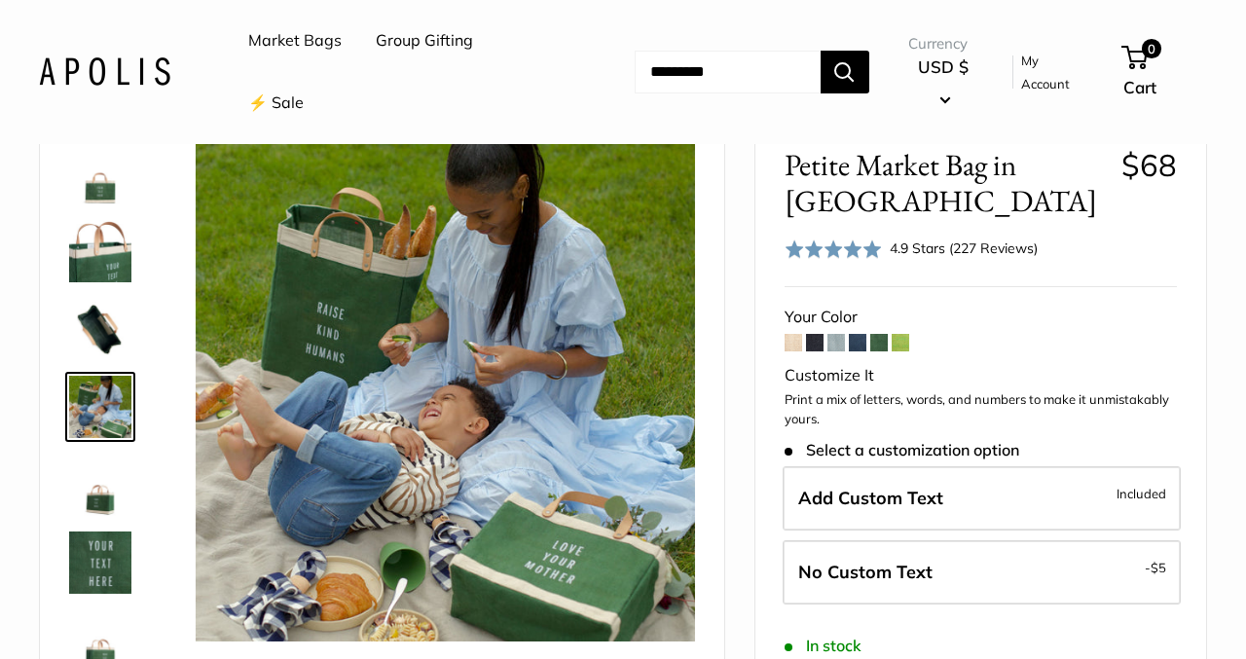
click at [97, 538] on img at bounding box center [100, 563] width 62 height 62
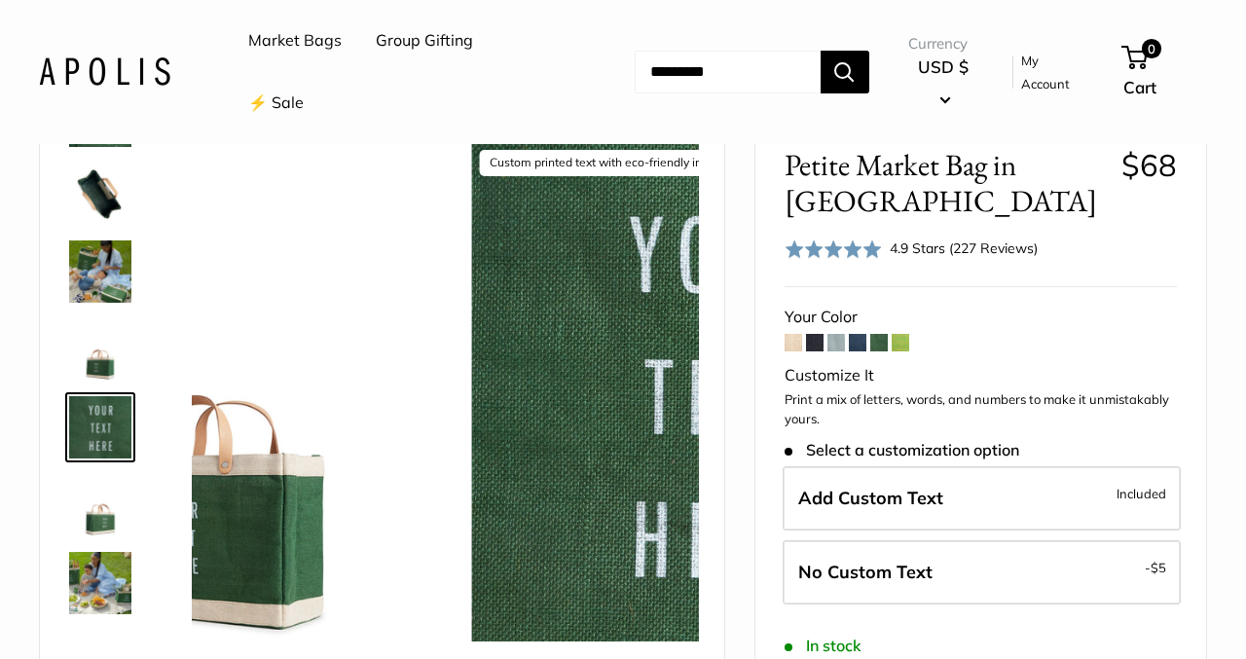
scroll to position [138, 0]
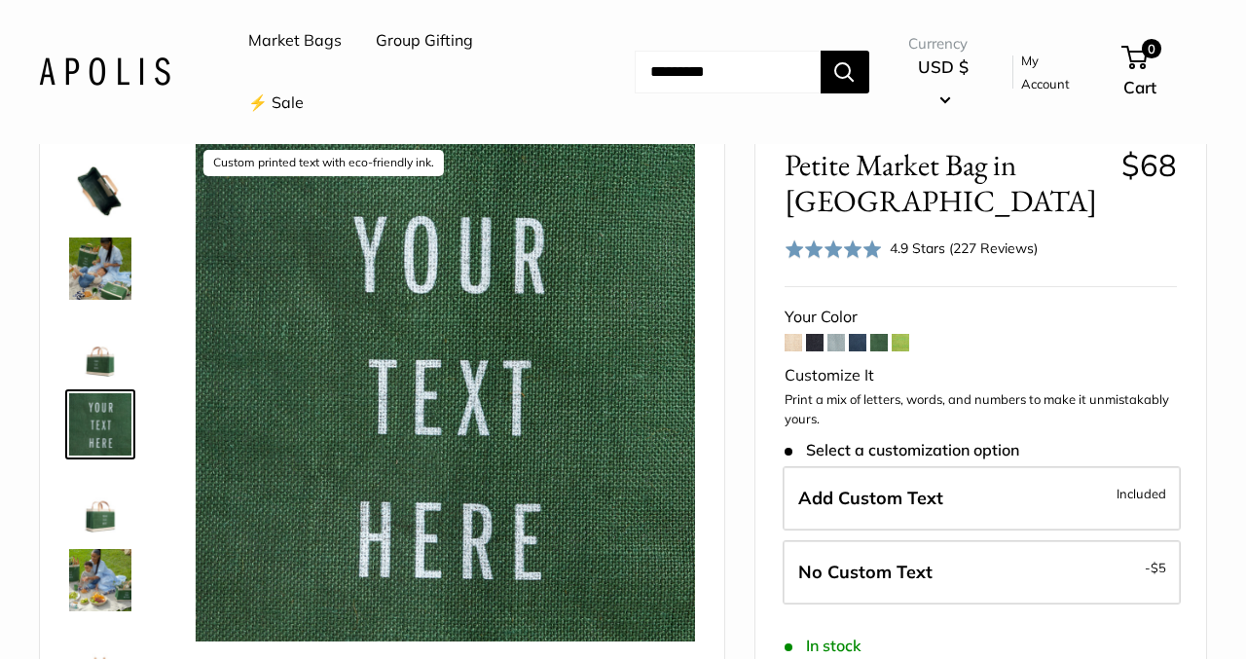
click at [859, 349] on span at bounding box center [858, 343] width 18 height 18
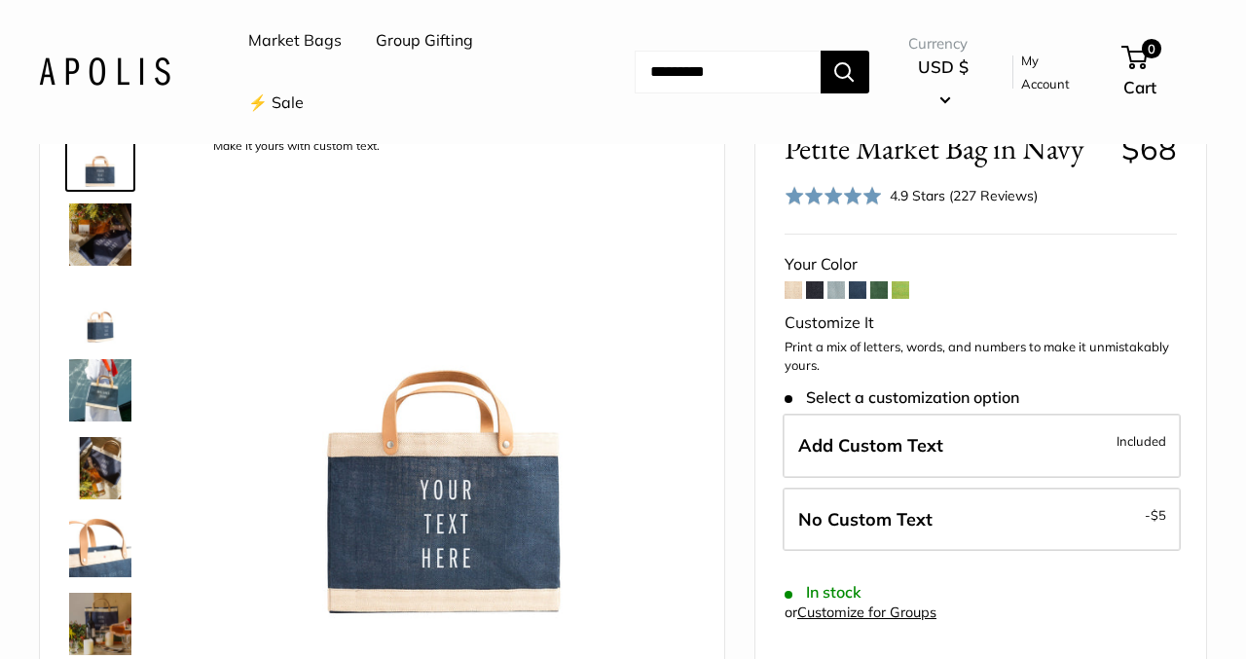
scroll to position [145, 0]
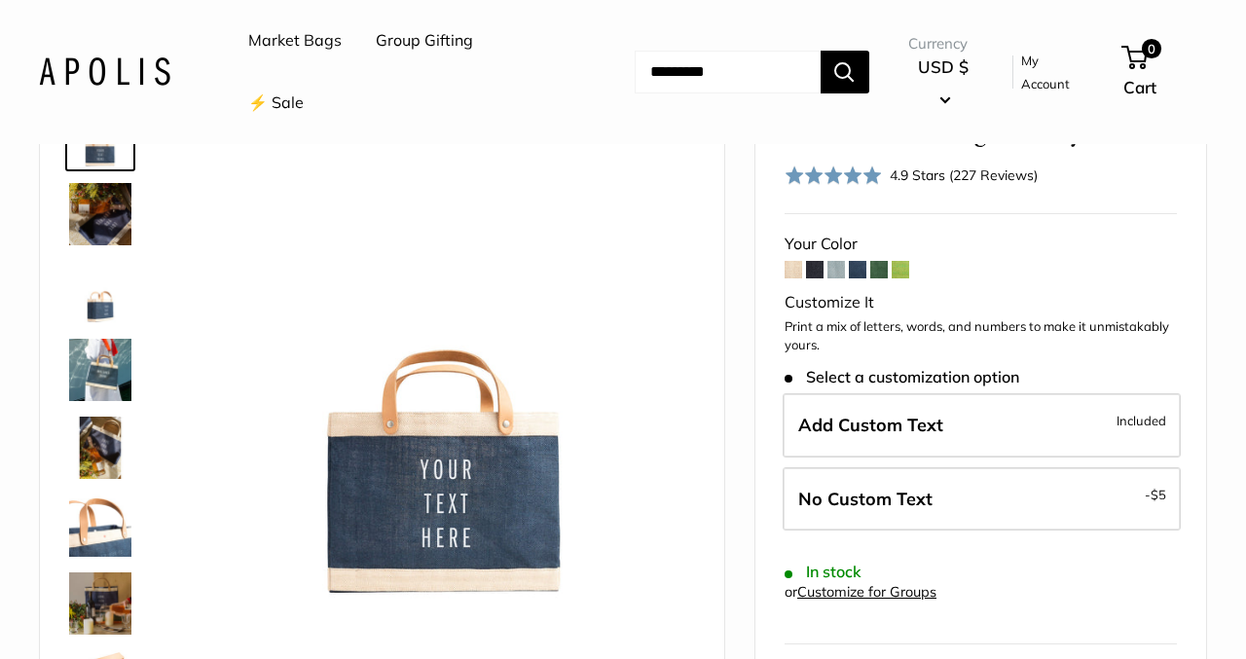
click at [835, 271] on span at bounding box center [837, 270] width 18 height 18
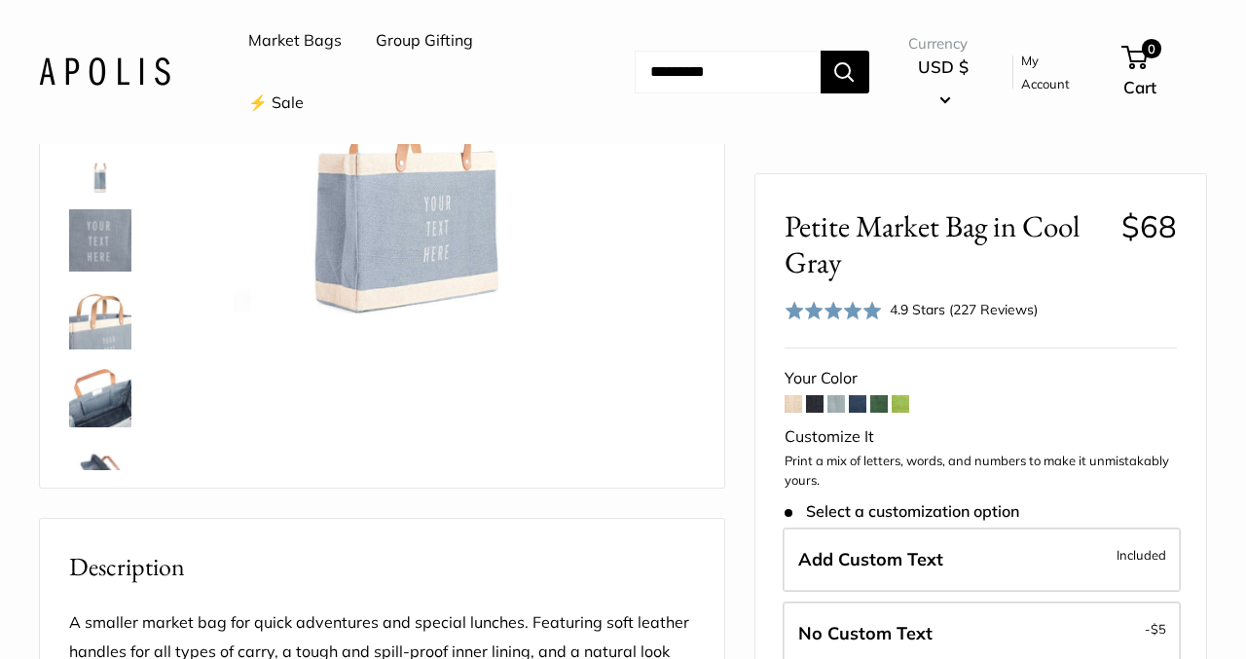
scroll to position [349, 0]
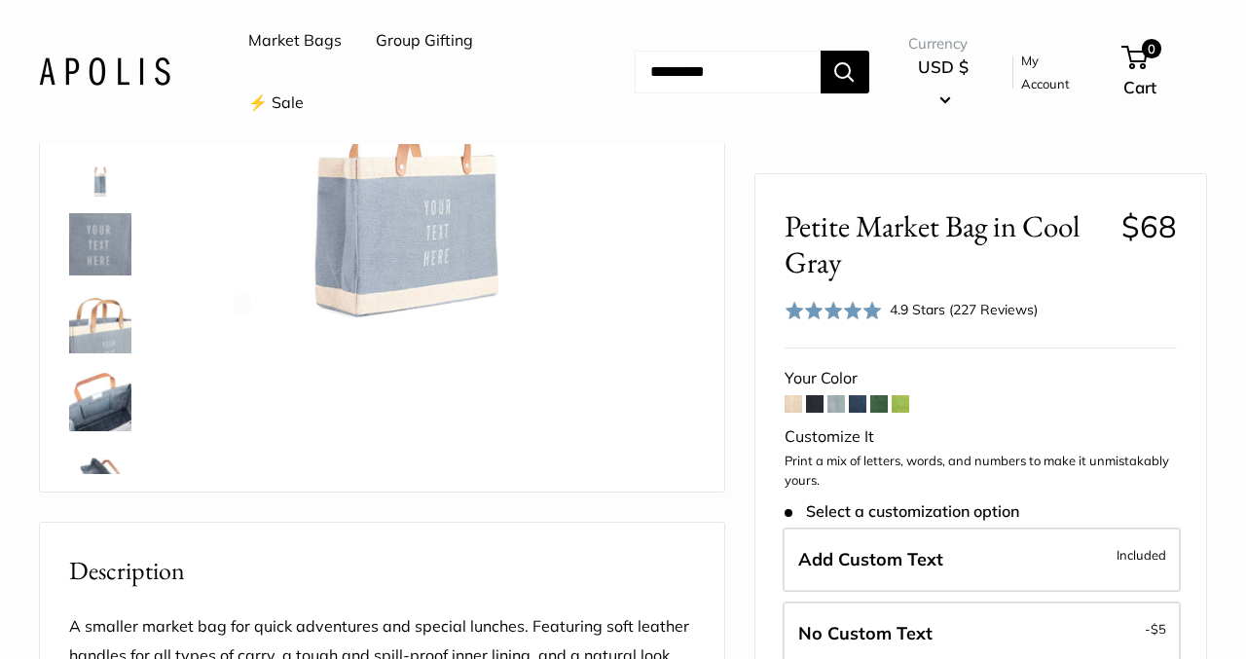
click at [832, 409] on span at bounding box center [837, 404] width 18 height 18
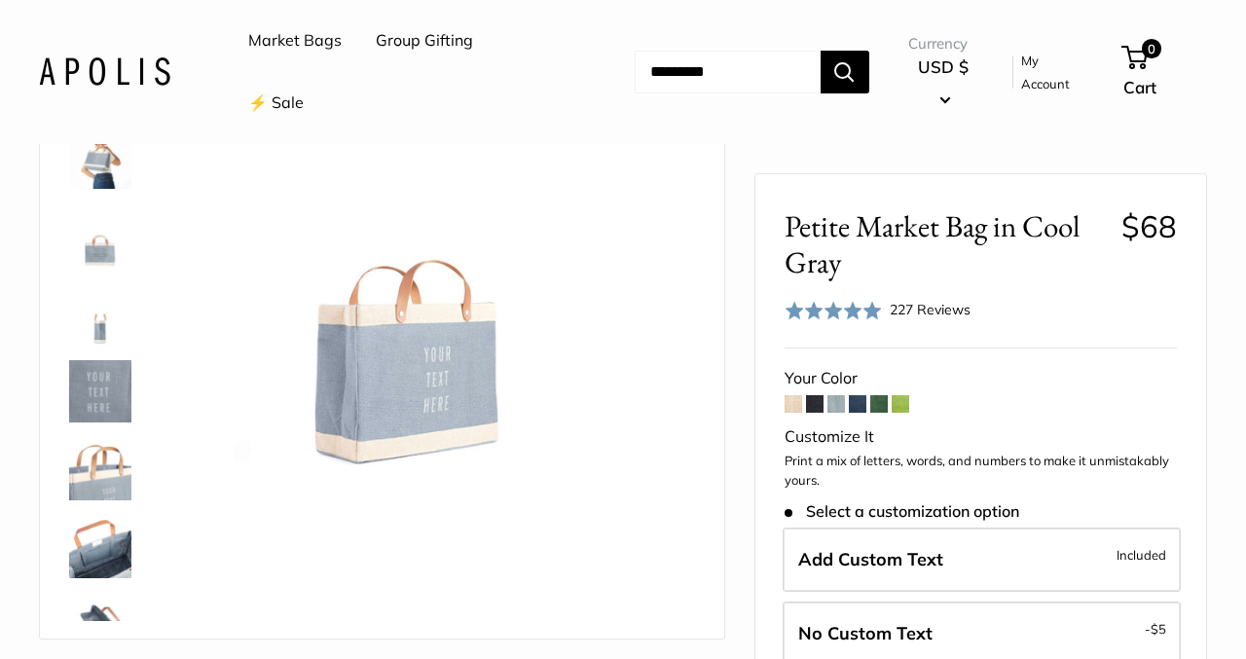
scroll to position [216, 0]
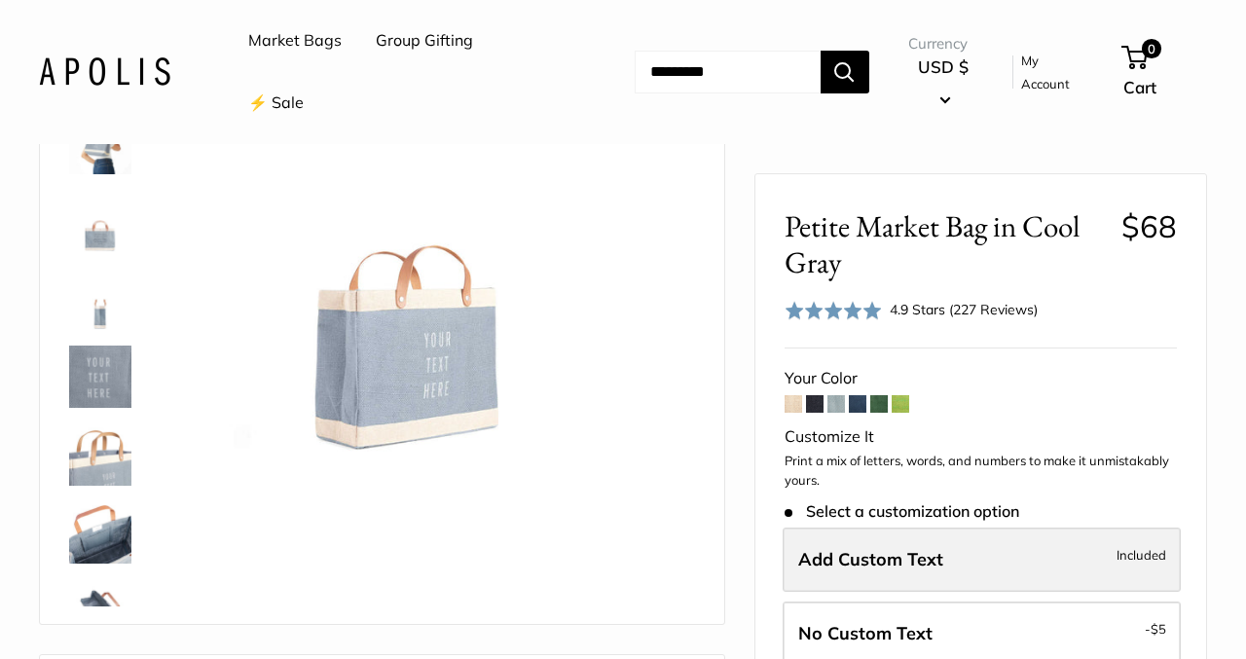
click at [879, 562] on span "Add Custom Text" at bounding box center [870, 559] width 145 height 22
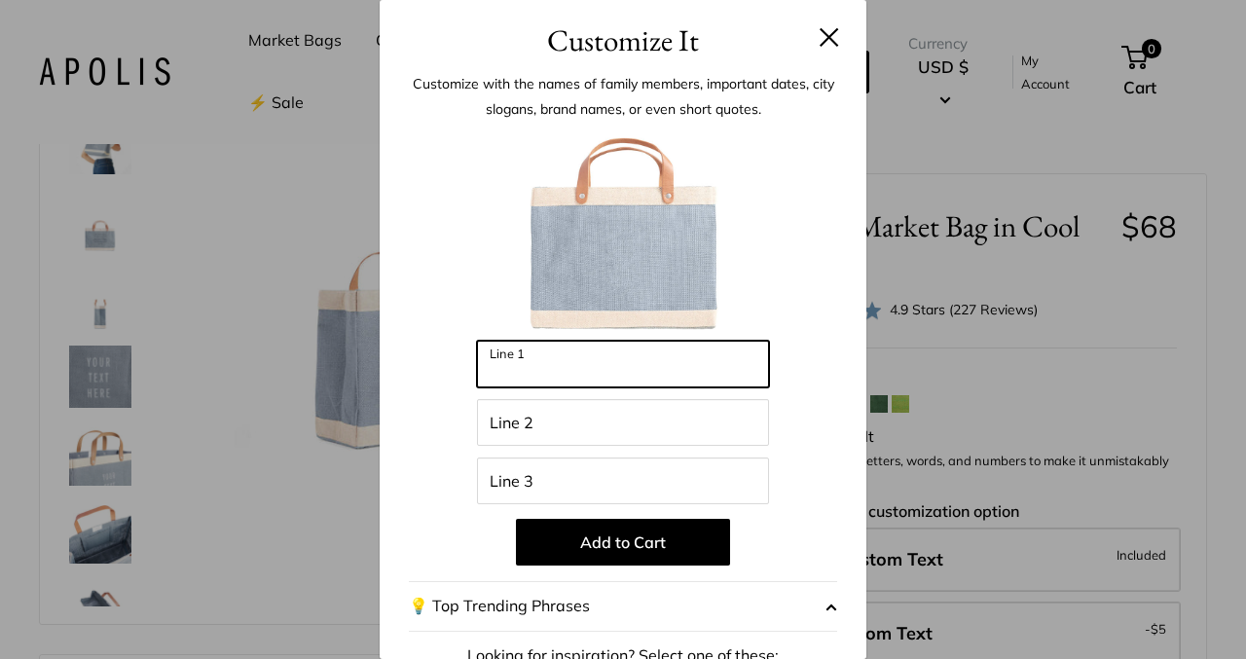
click at [638, 364] on input "Line 1" at bounding box center [623, 364] width 292 height 47
type input "**********"
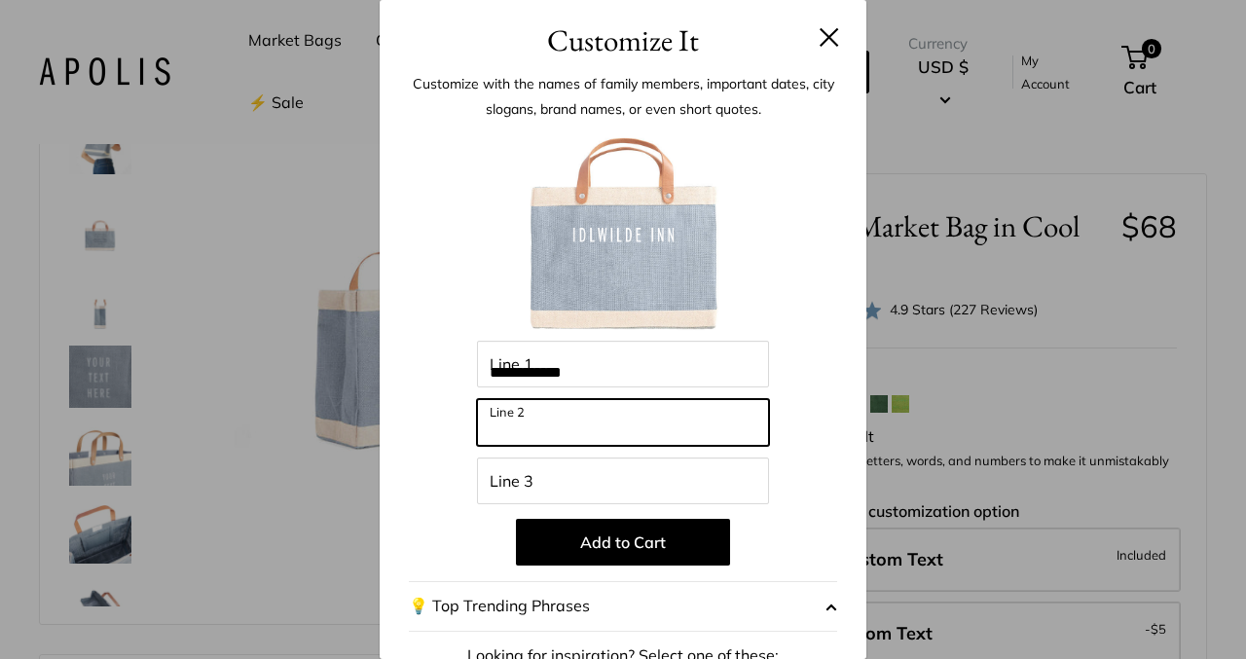
click at [611, 421] on input "Line 2" at bounding box center [623, 422] width 292 height 47
type input "**********"
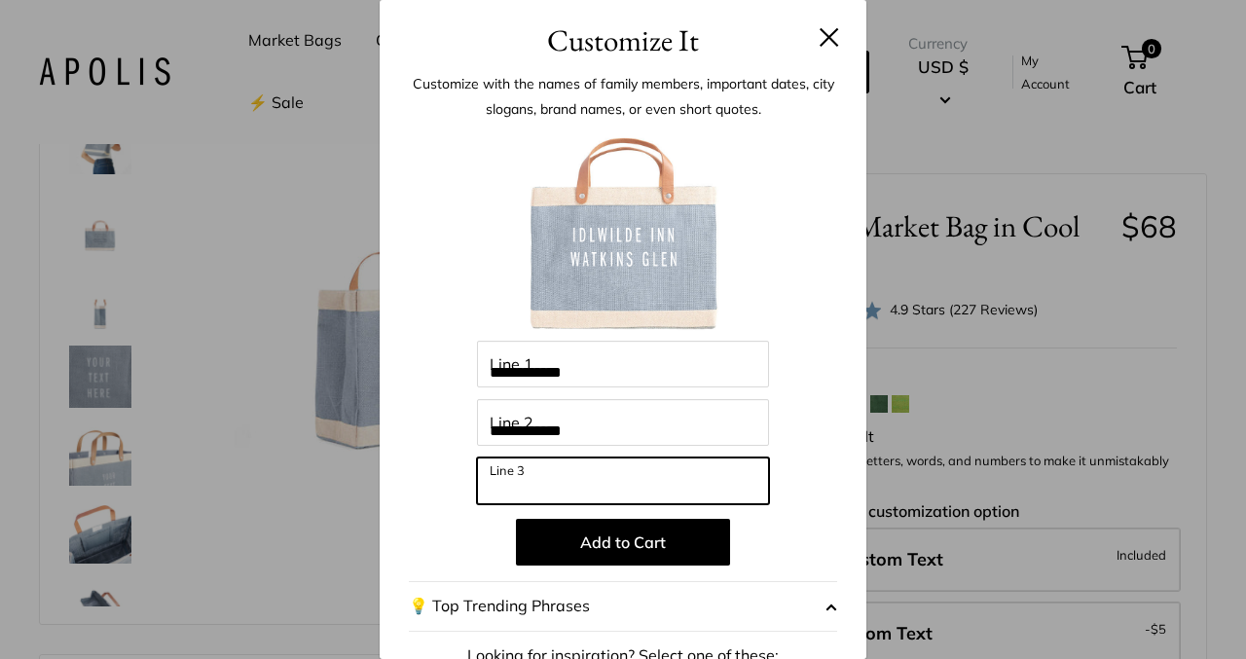
click at [589, 481] on input "Line 3" at bounding box center [623, 481] width 292 height 47
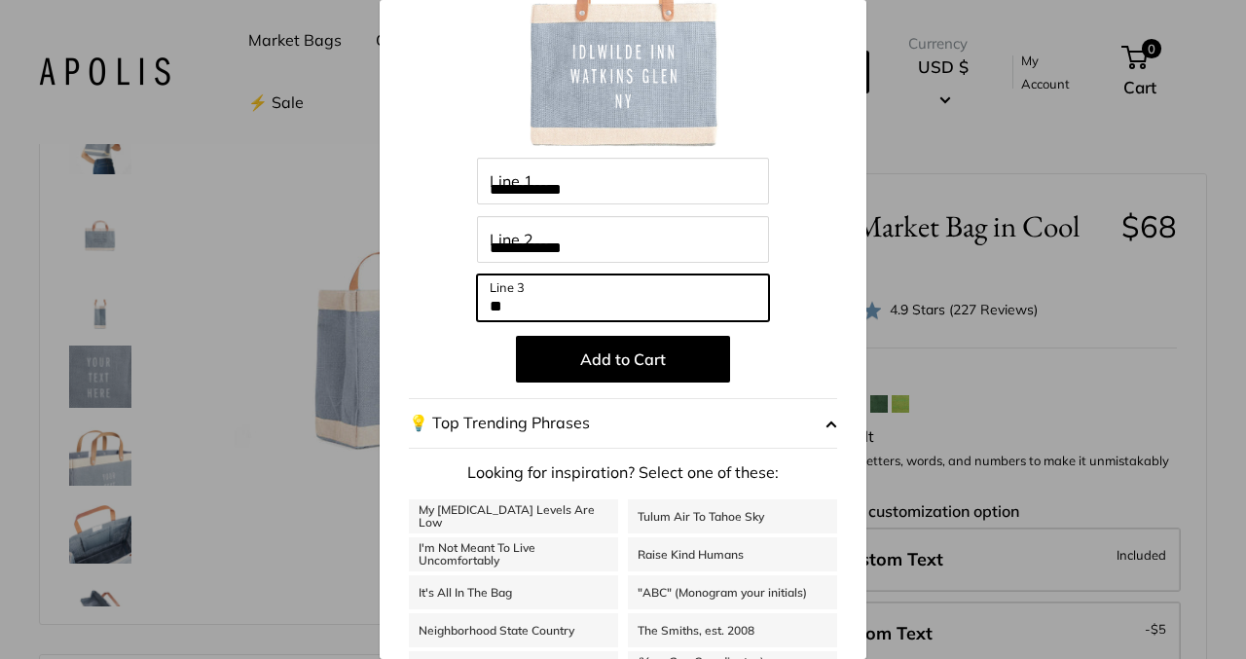
scroll to position [0, 0]
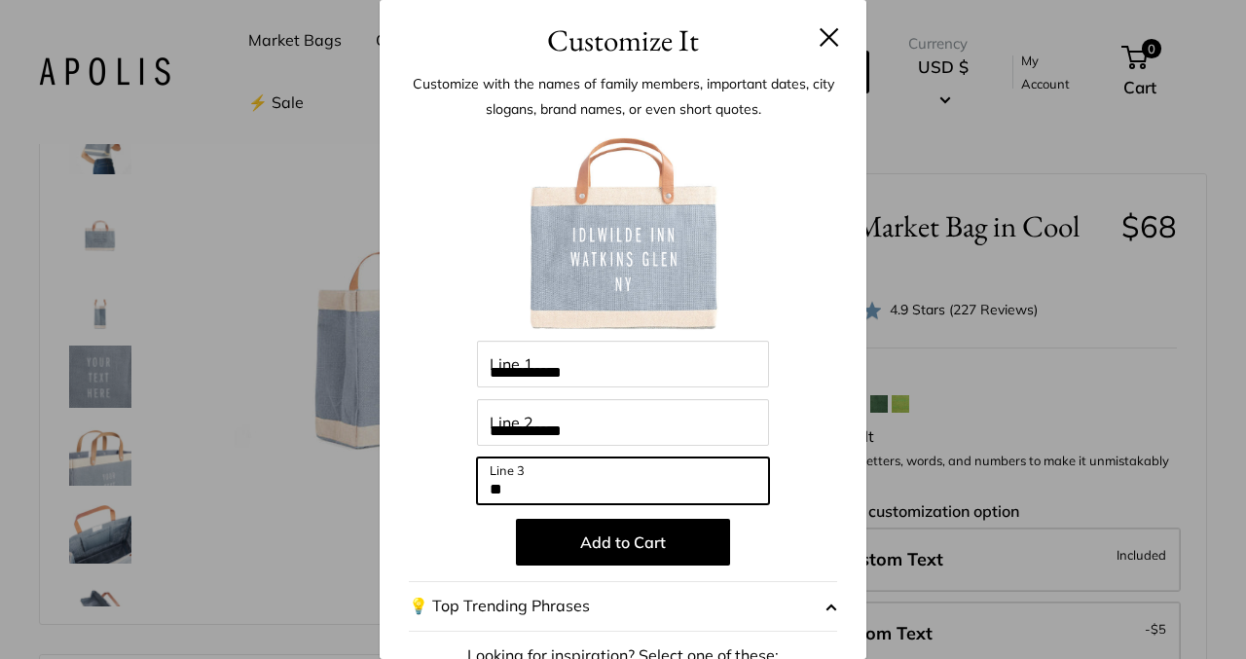
type input "**"
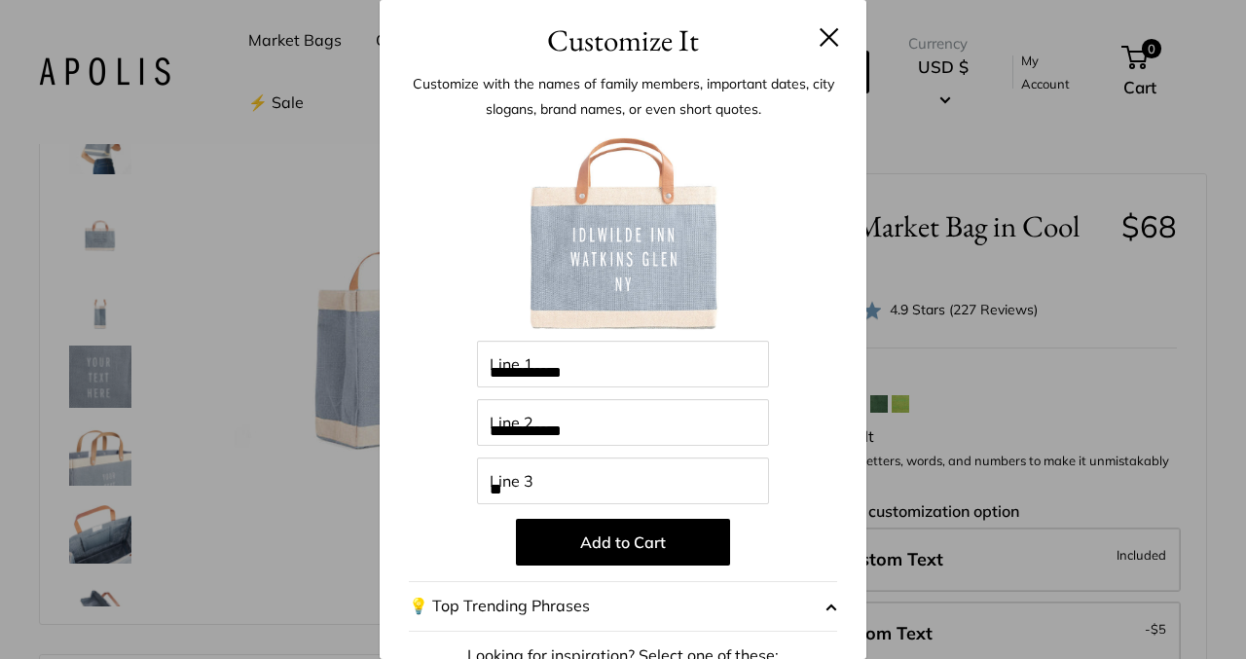
click at [404, 329] on div "**********" at bounding box center [623, 495] width 487 height 865
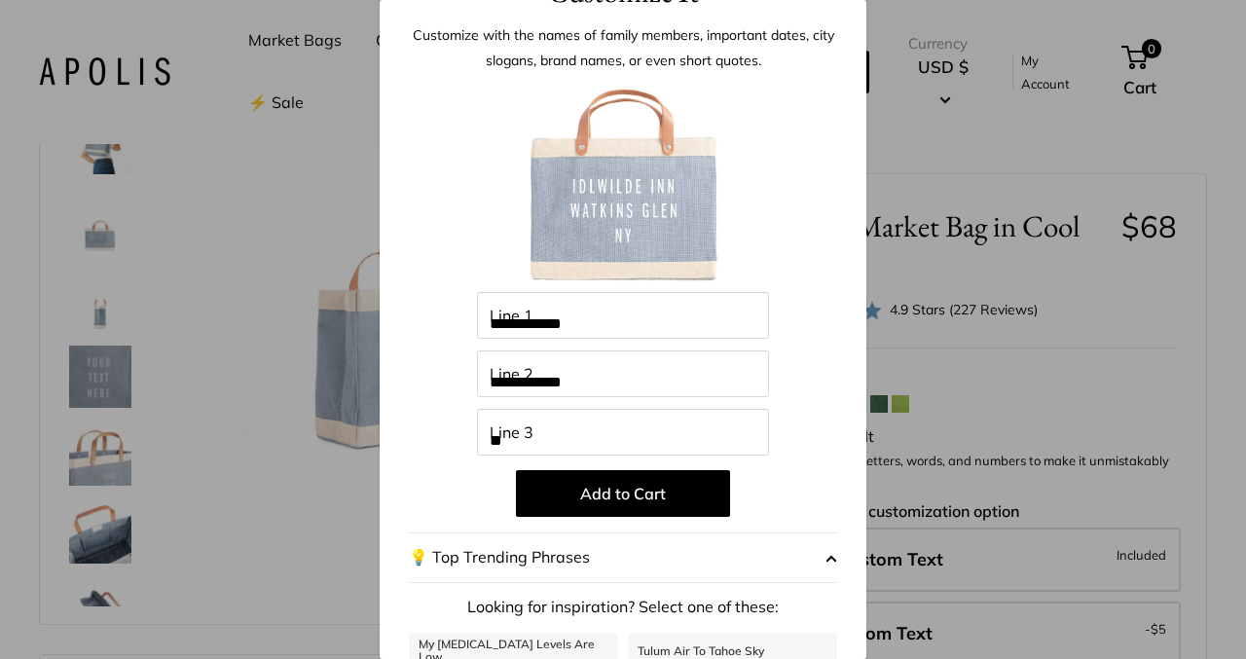
scroll to position [22, 0]
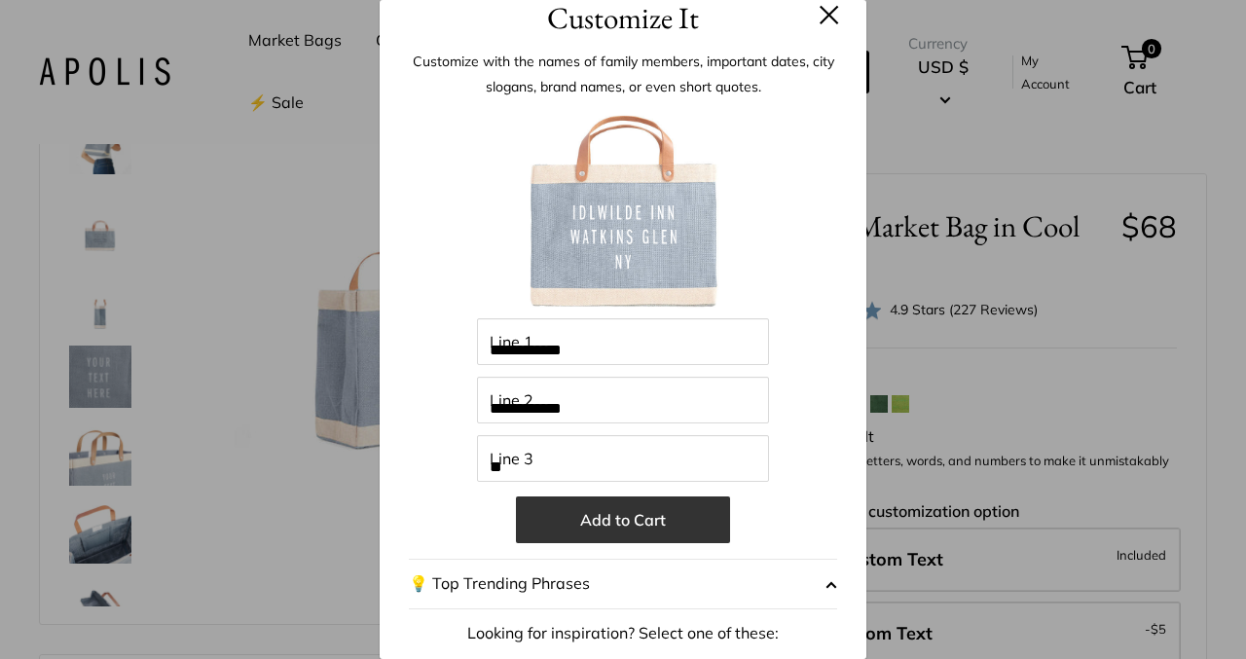
click at [623, 523] on button "Add to Cart" at bounding box center [623, 520] width 214 height 47
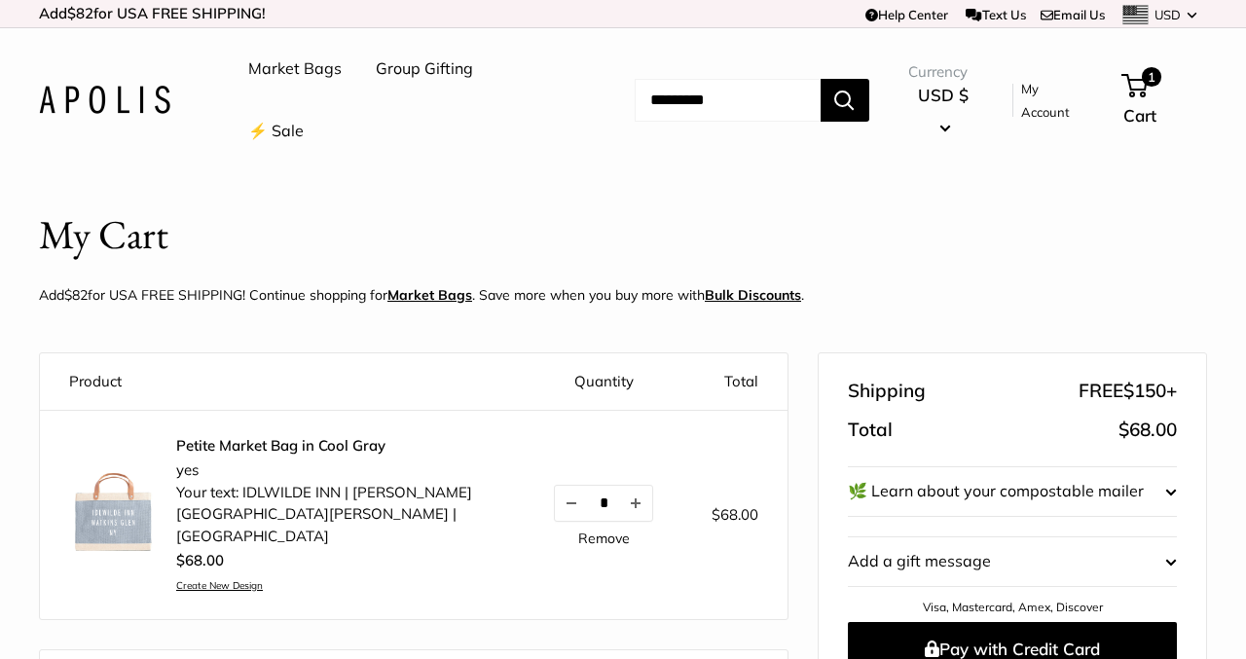
click at [282, 65] on link "Market Bags" at bounding box center [294, 69] width 93 height 29
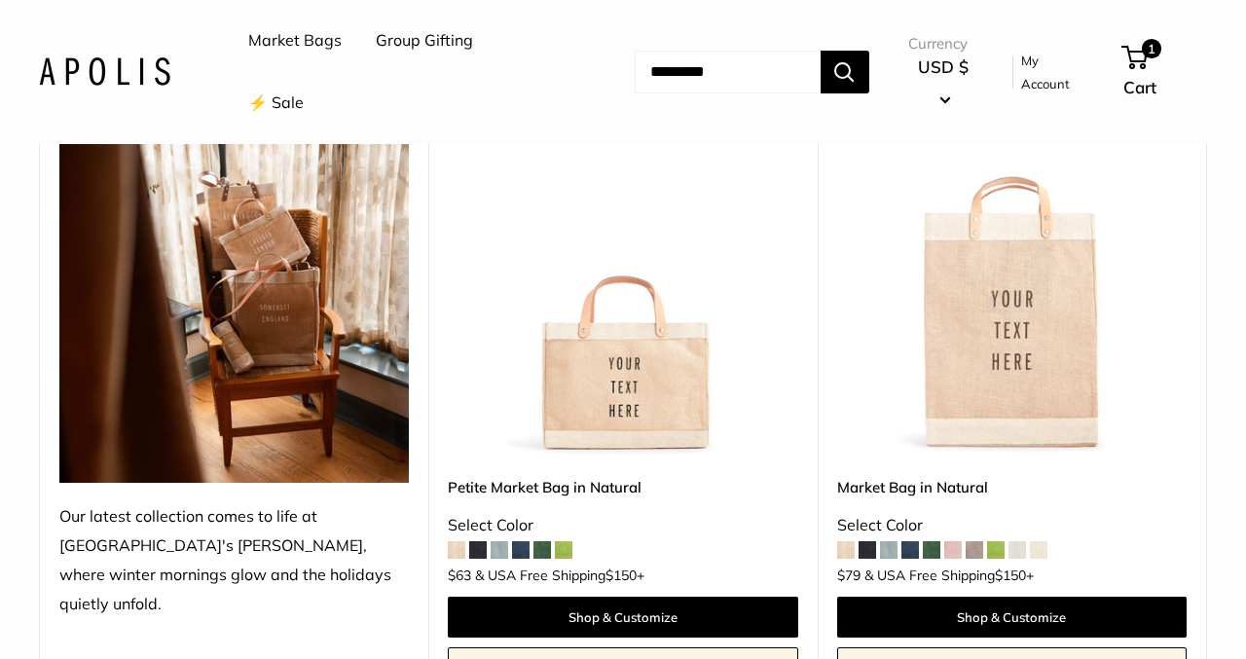
scroll to position [340, 0]
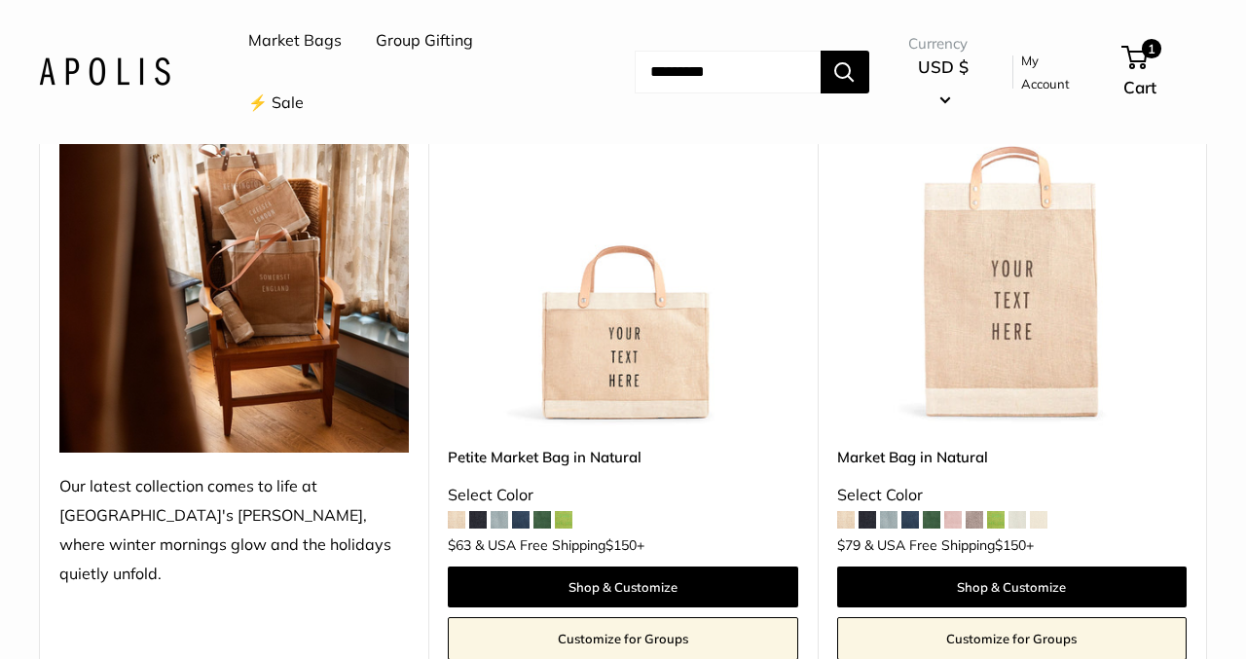
click at [0, 0] on img at bounding box center [0, 0] width 0 height 0
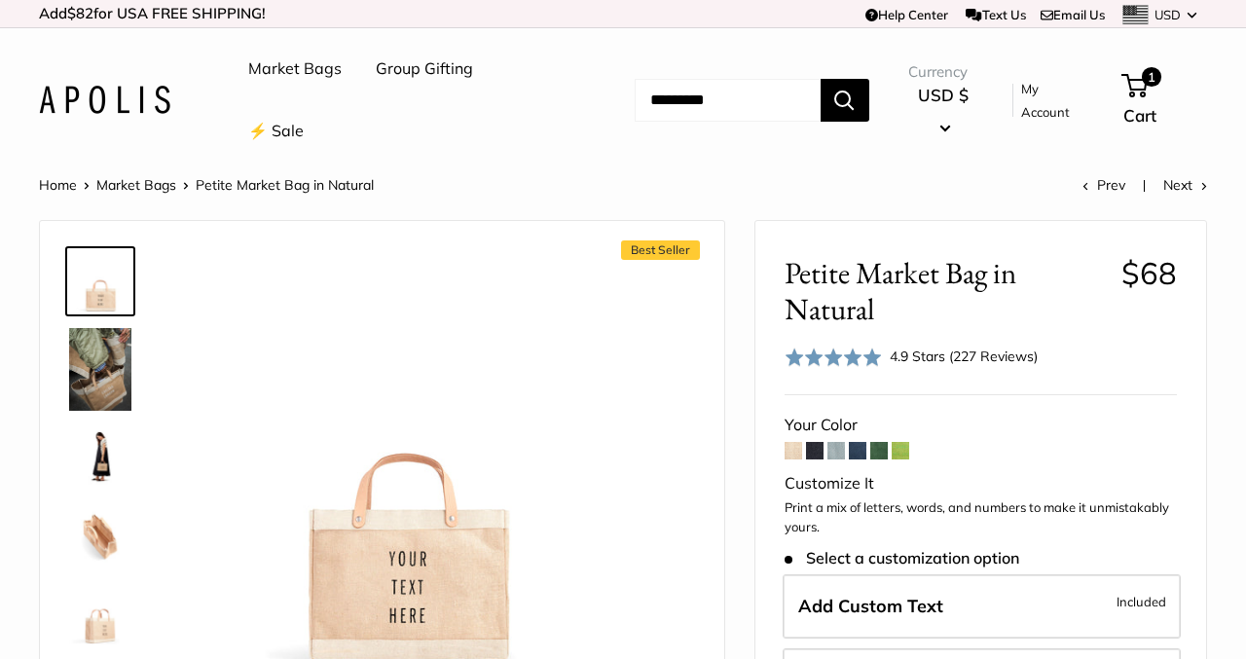
click at [864, 450] on span at bounding box center [858, 451] width 18 height 18
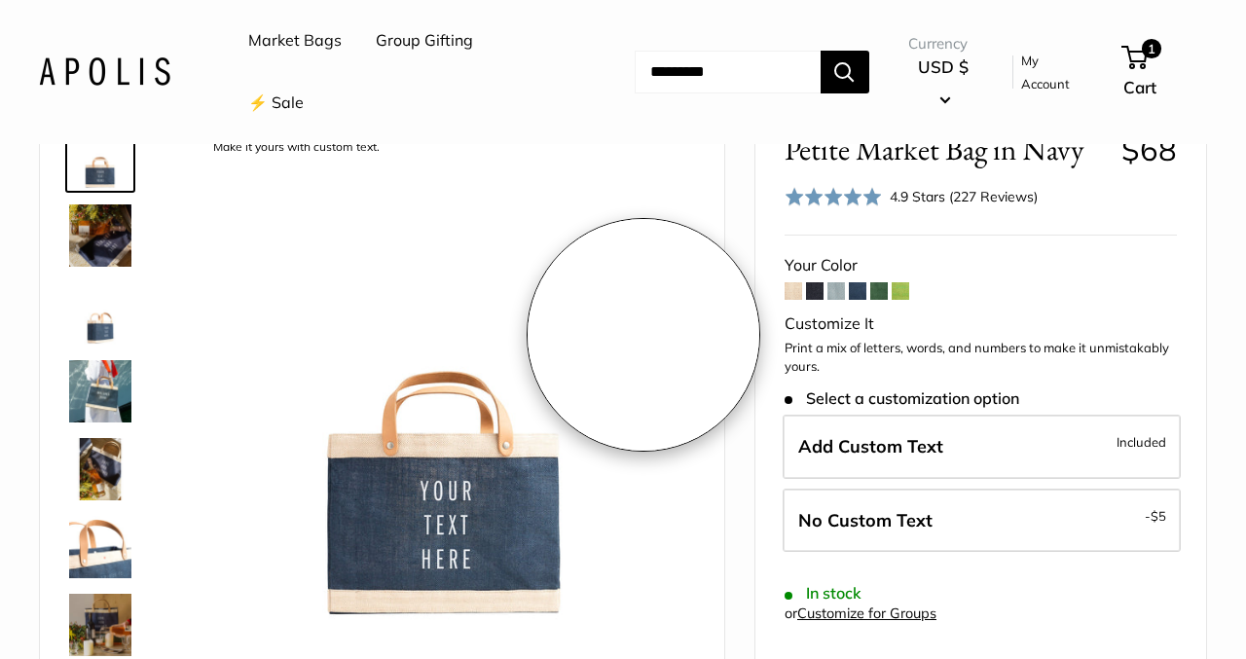
scroll to position [127, 0]
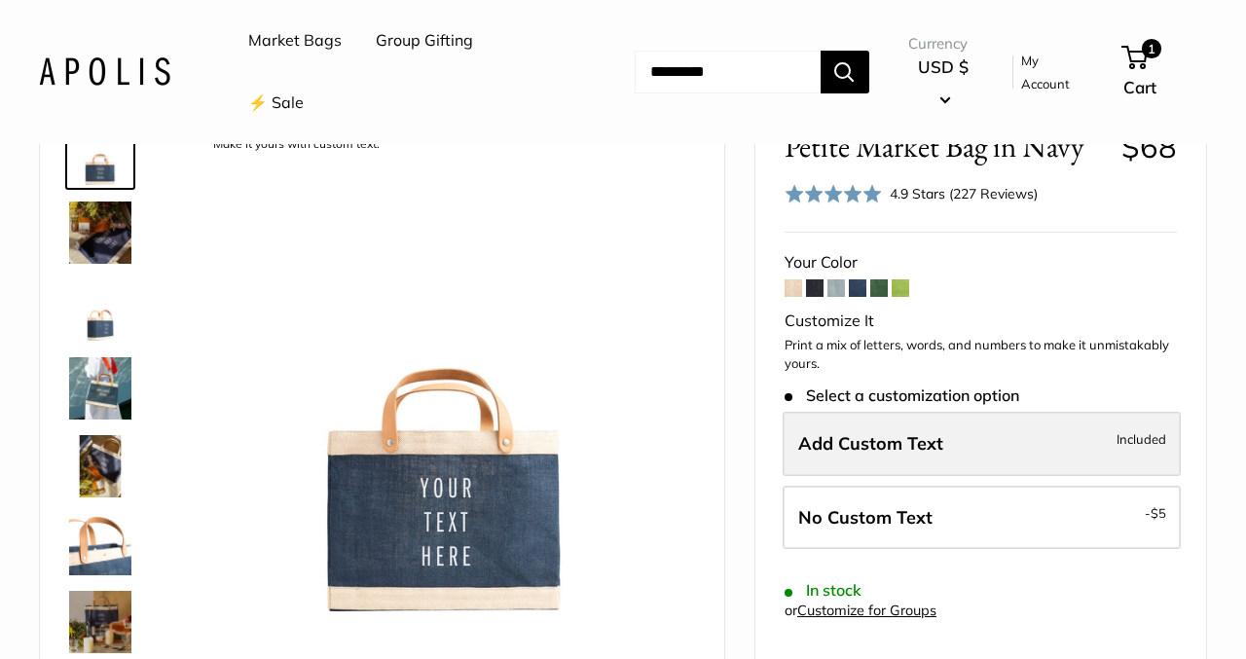
click at [875, 449] on span "Add Custom Text" at bounding box center [870, 443] width 145 height 22
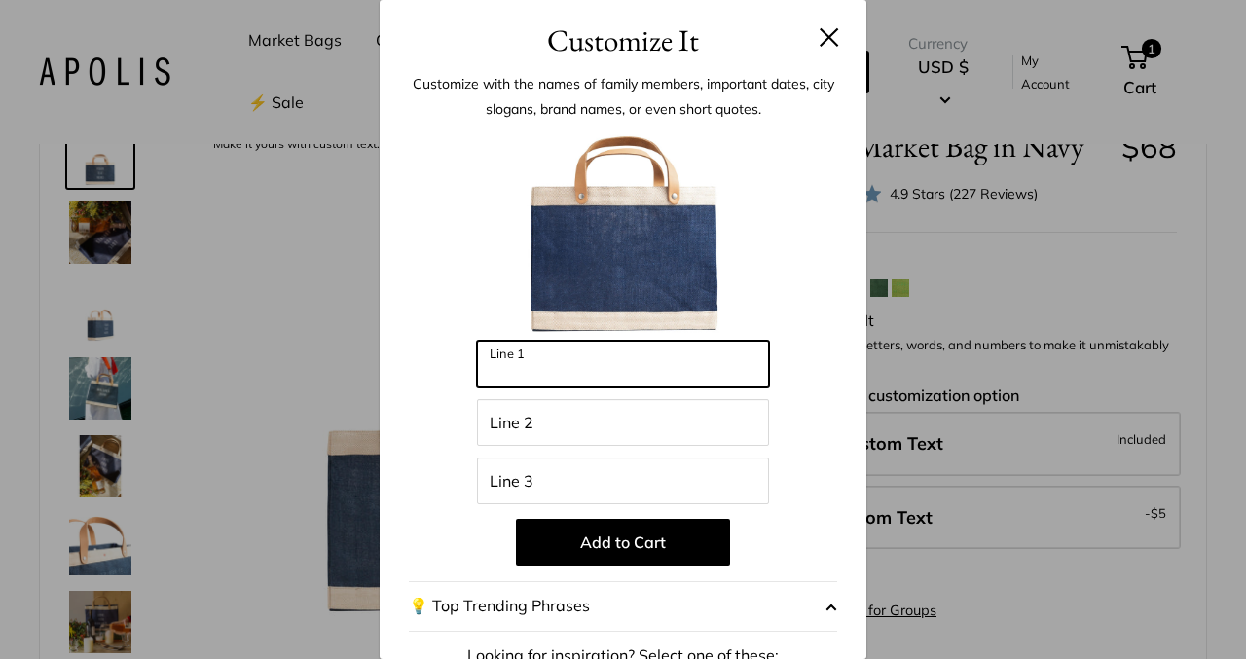
click at [575, 361] on input "Line 1" at bounding box center [623, 364] width 292 height 47
type input "**********"
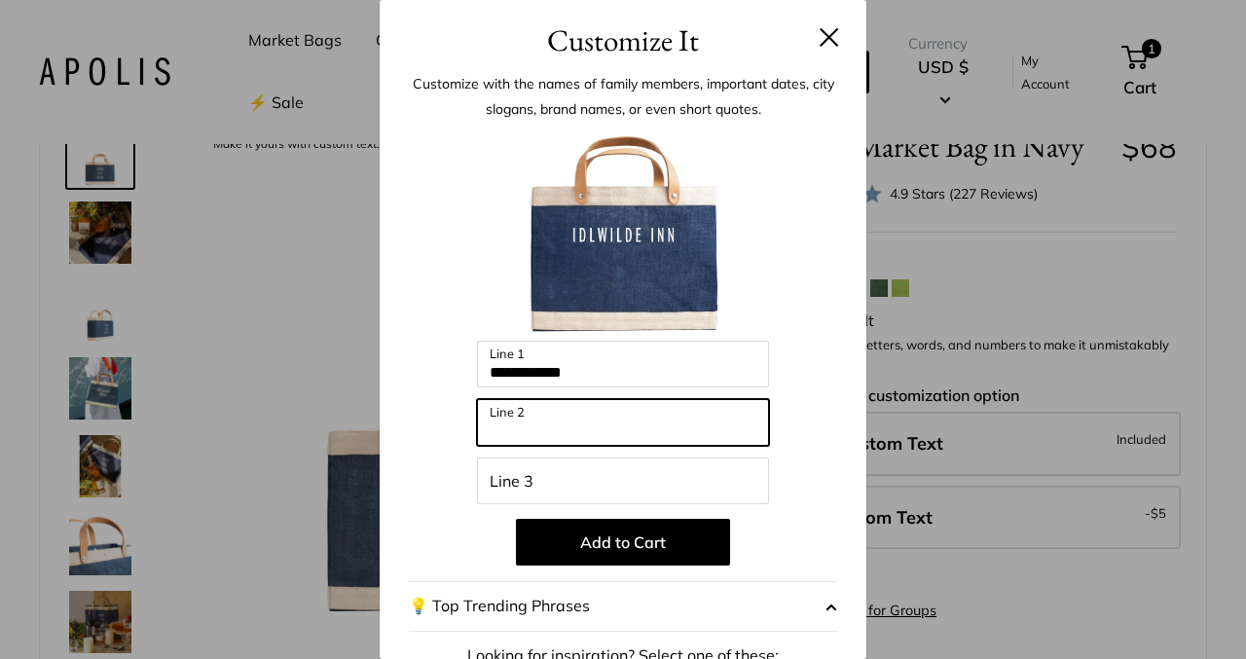
click at [568, 421] on input "Line 2" at bounding box center [623, 422] width 292 height 47
type input "**********"
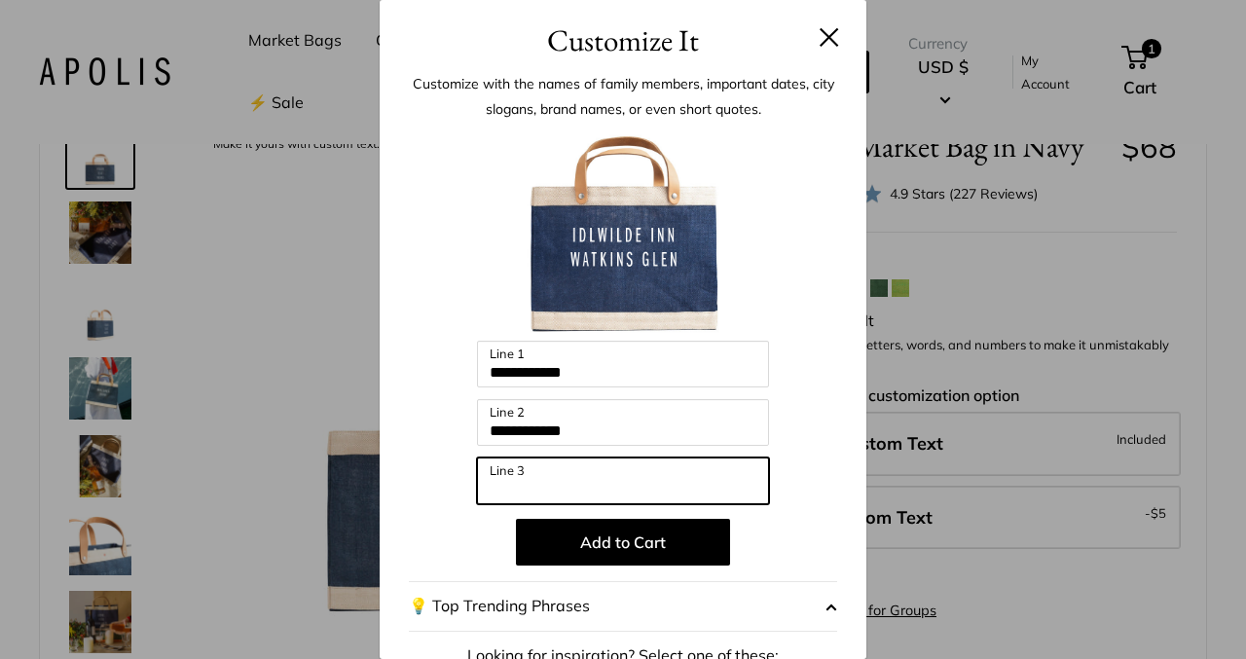
click at [581, 471] on input "Line 3" at bounding box center [623, 481] width 292 height 47
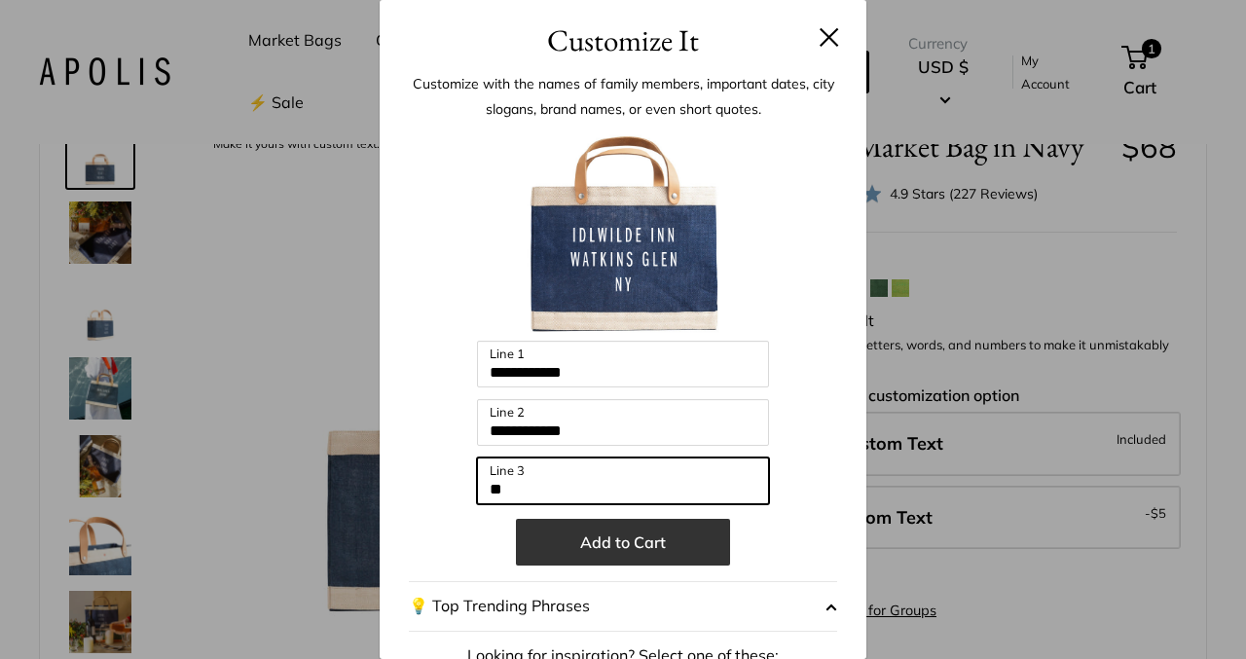
type input "**"
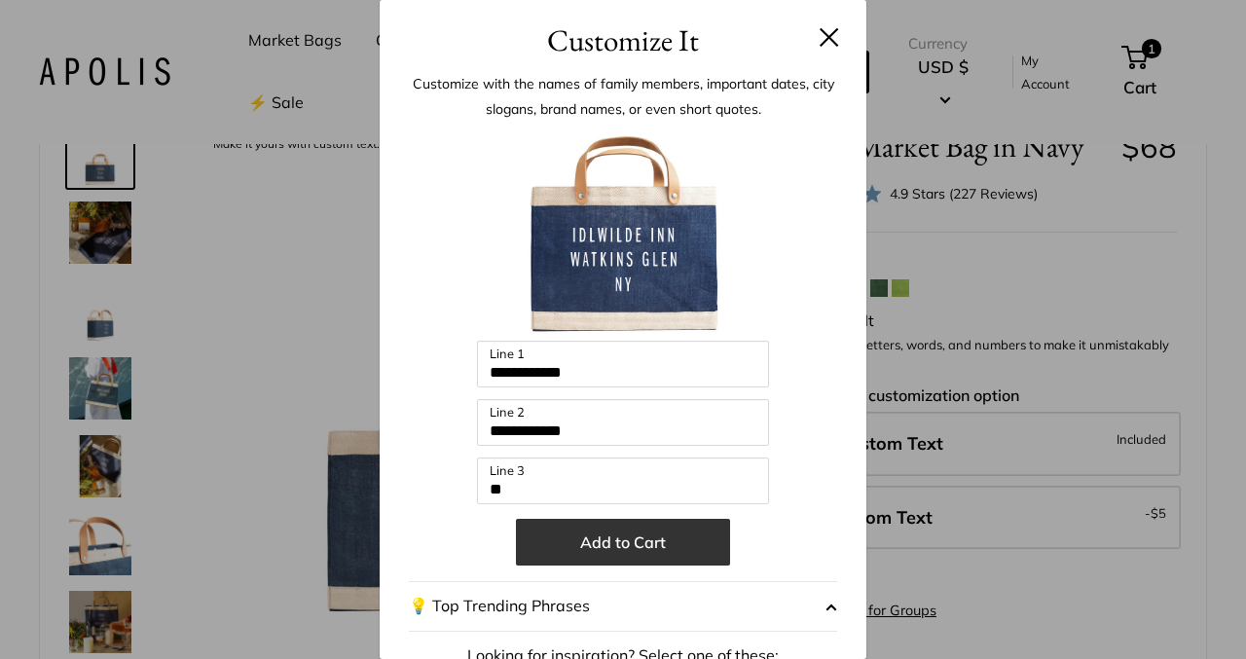
click at [646, 541] on button "Add to Cart" at bounding box center [623, 542] width 214 height 47
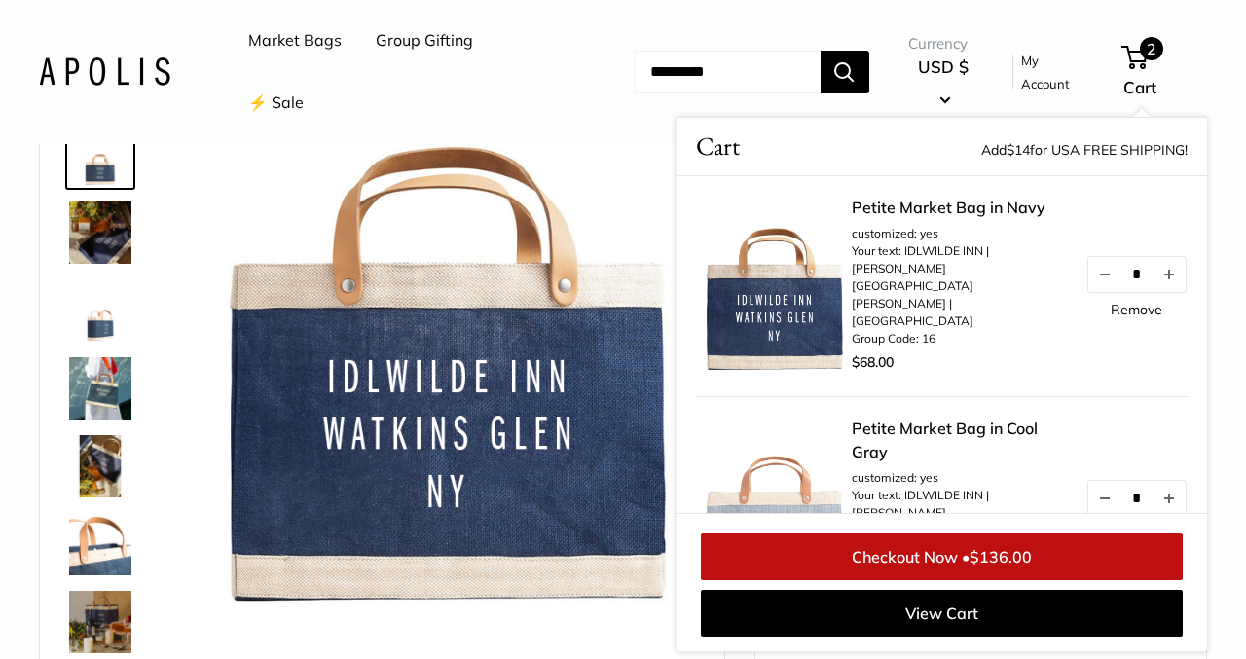
click at [295, 40] on link "Market Bags" at bounding box center [294, 40] width 93 height 29
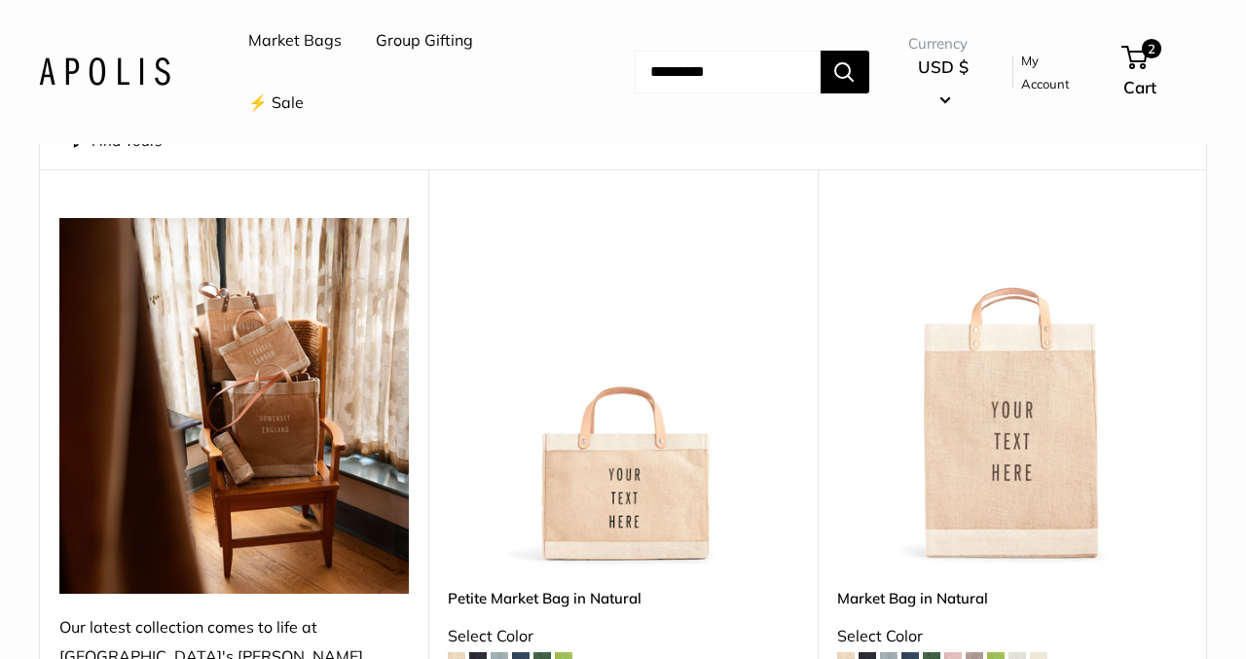
scroll to position [228, 0]
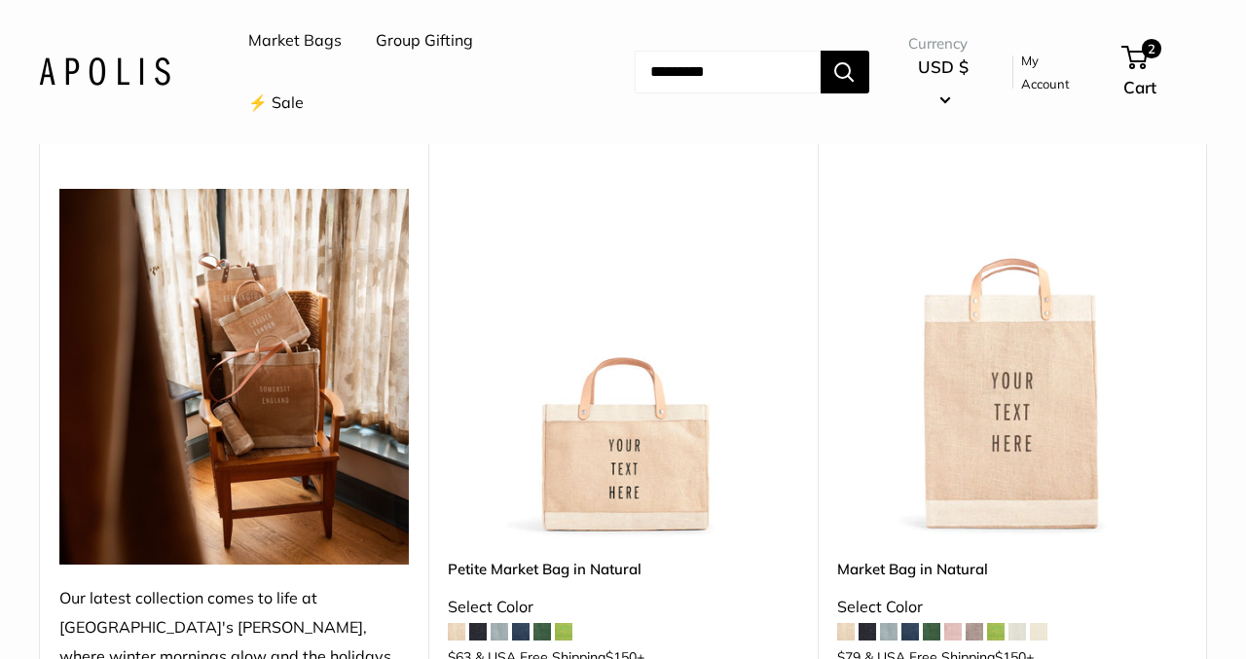
click at [526, 569] on link "Petite Market Bag in Natural" at bounding box center [623, 569] width 350 height 22
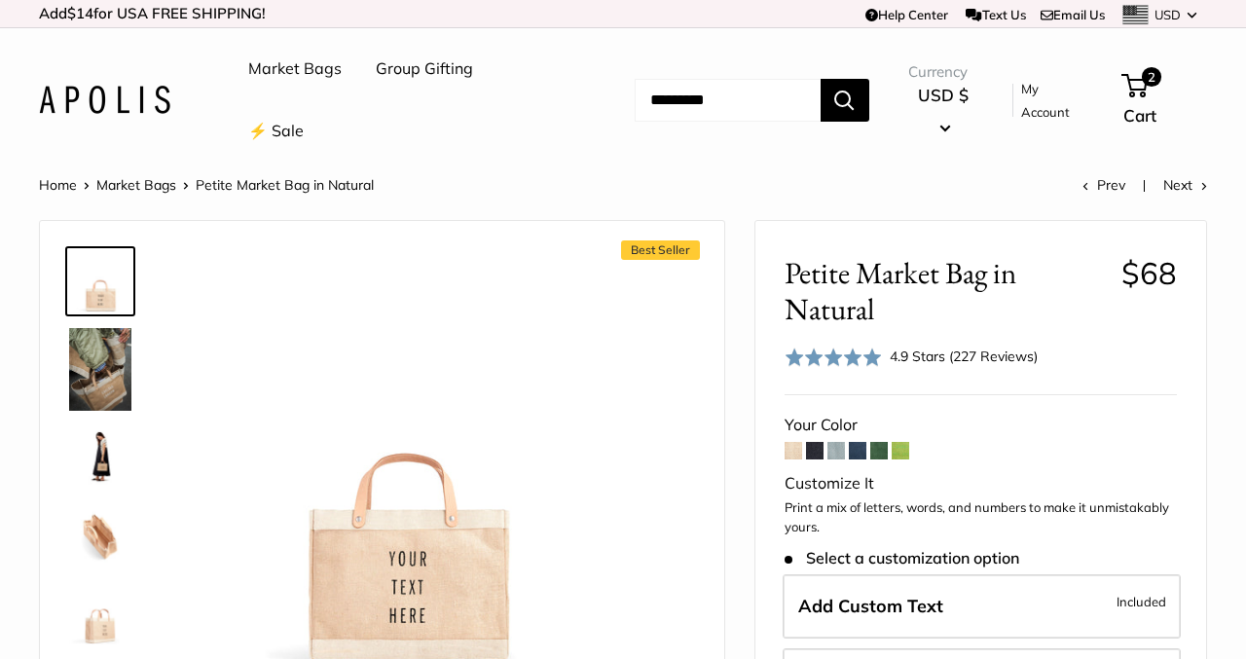
click at [877, 450] on span at bounding box center [879, 451] width 18 height 18
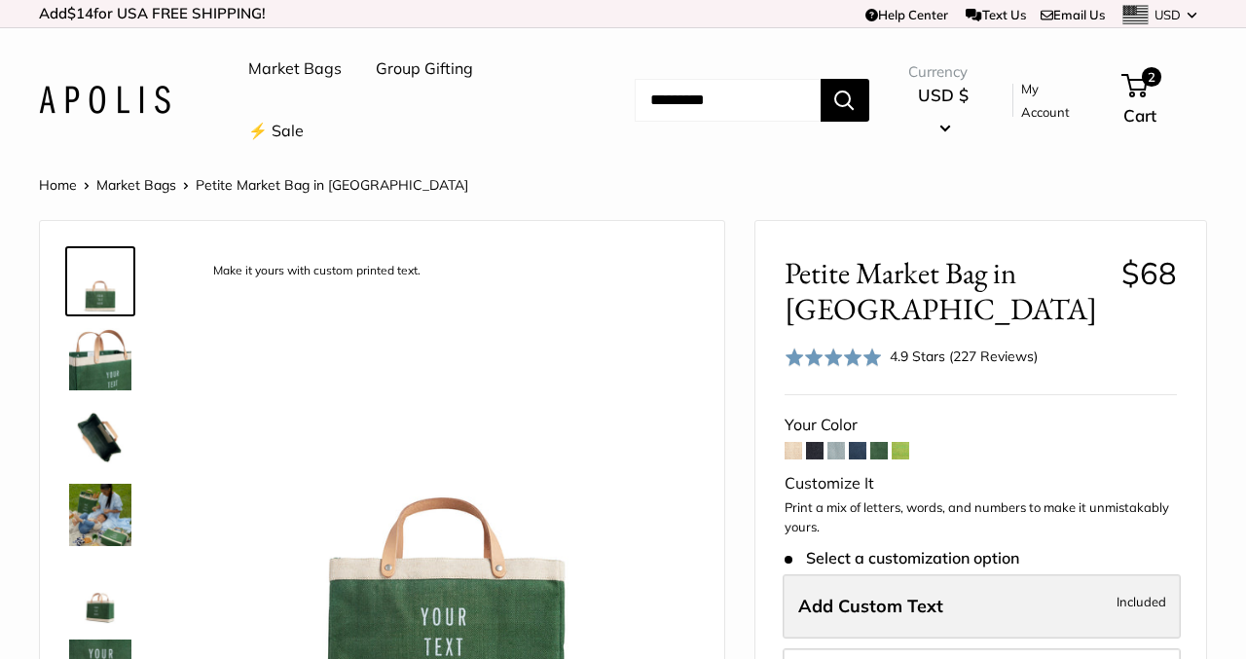
click at [954, 604] on label "Add Custom Text Included" at bounding box center [982, 606] width 398 height 64
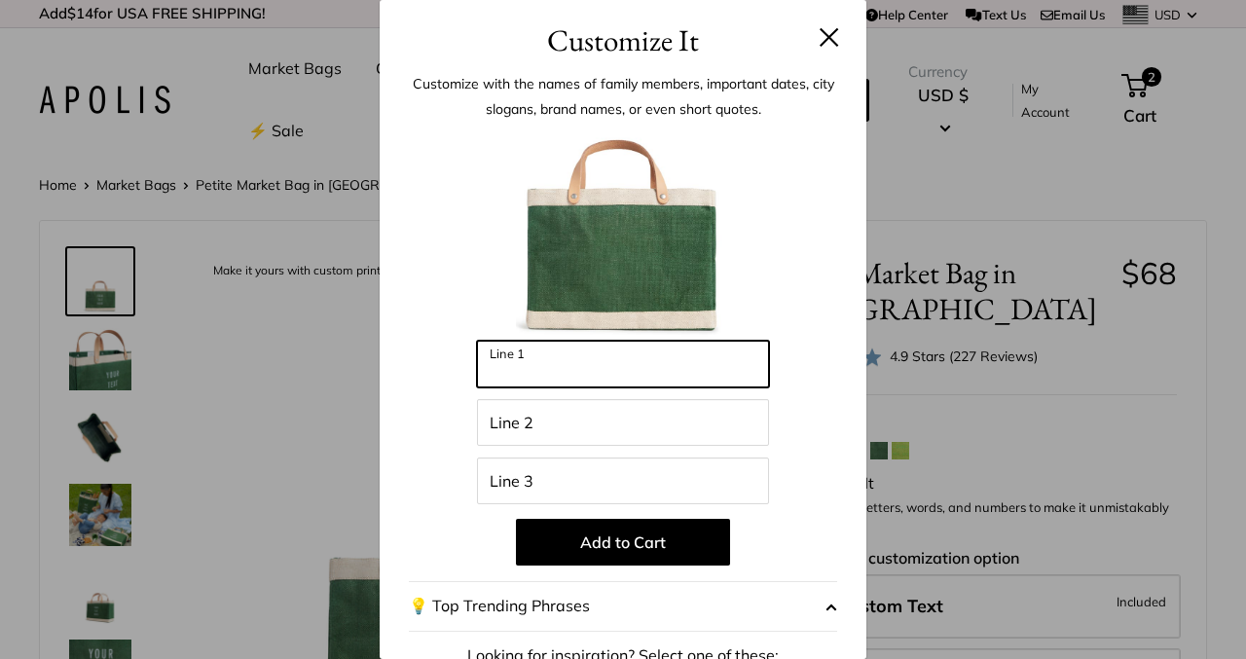
click at [665, 359] on input "Line 1" at bounding box center [623, 364] width 292 height 47
type input "**********"
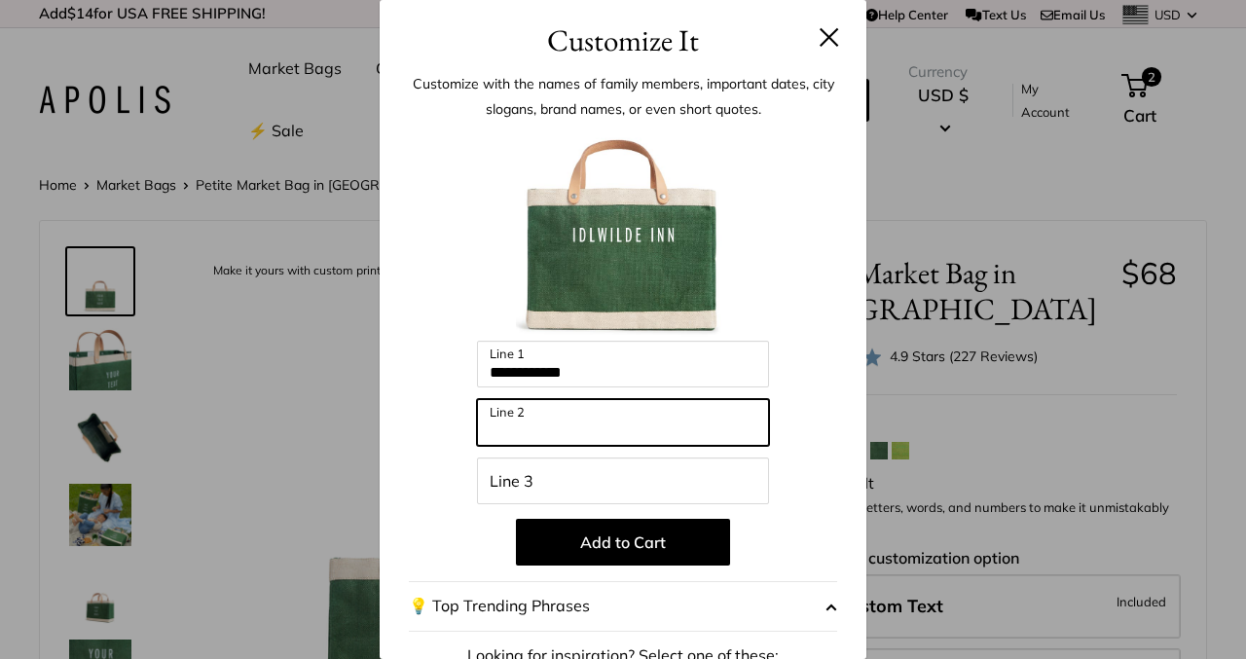
click at [541, 426] on input "Line 2" at bounding box center [623, 422] width 292 height 47
type input "**********"
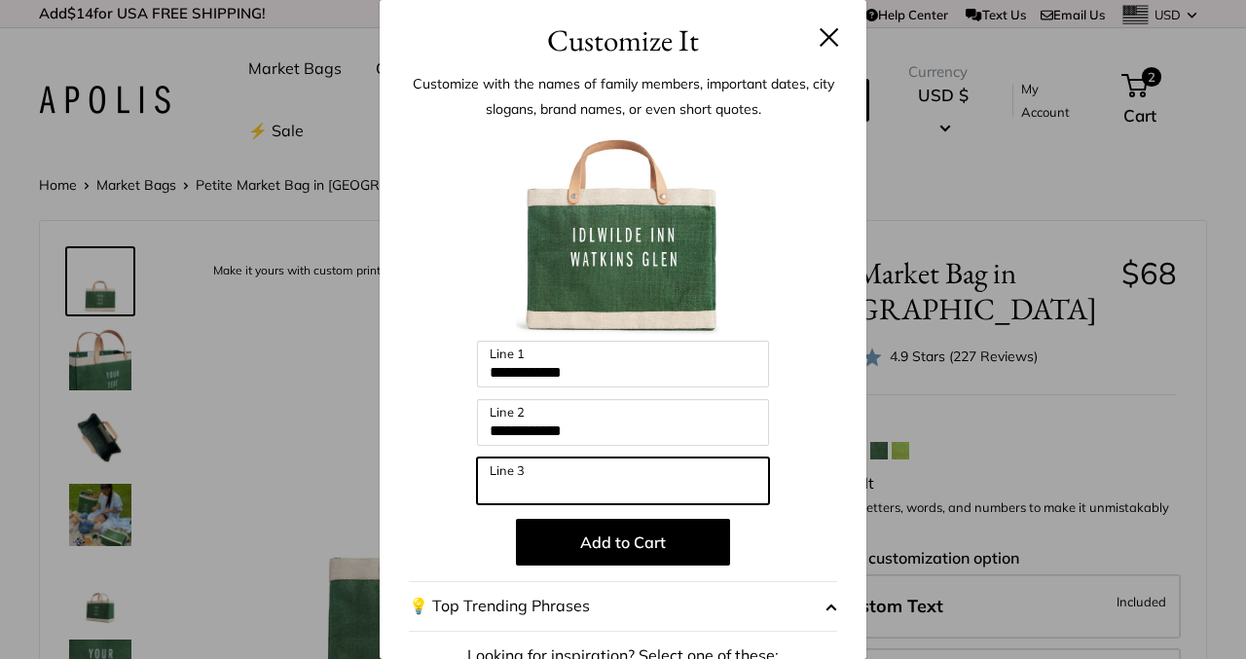
click at [561, 491] on input "Line 3" at bounding box center [623, 481] width 292 height 47
type input "**"
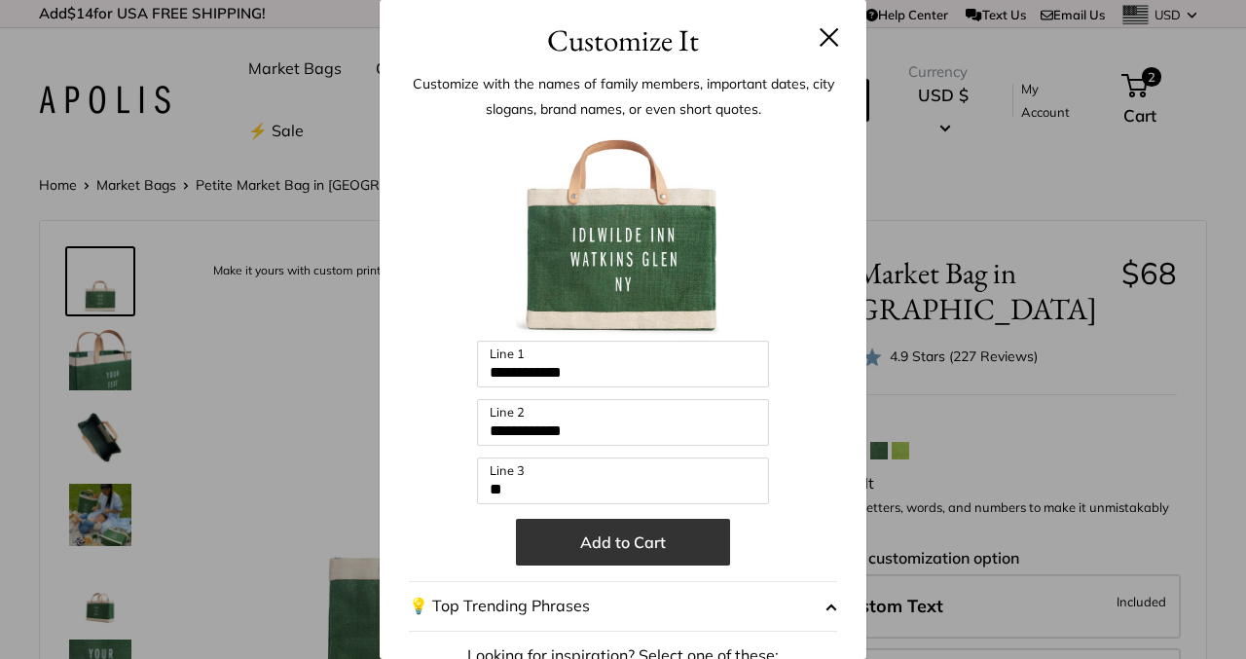
click at [600, 549] on button "Add to Cart" at bounding box center [623, 542] width 214 height 47
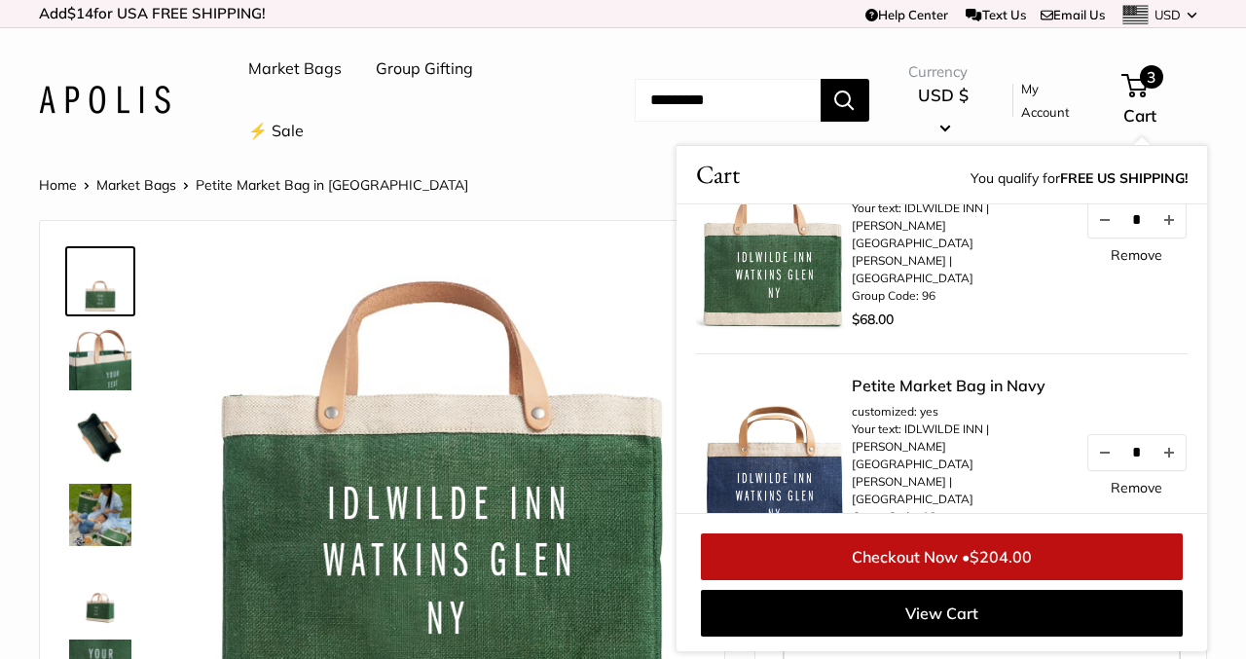
scroll to position [269, 0]
click at [893, 558] on link "Checkout Now • $204.00" at bounding box center [942, 557] width 482 height 47
